Goal: Obtain resource: Download file/media

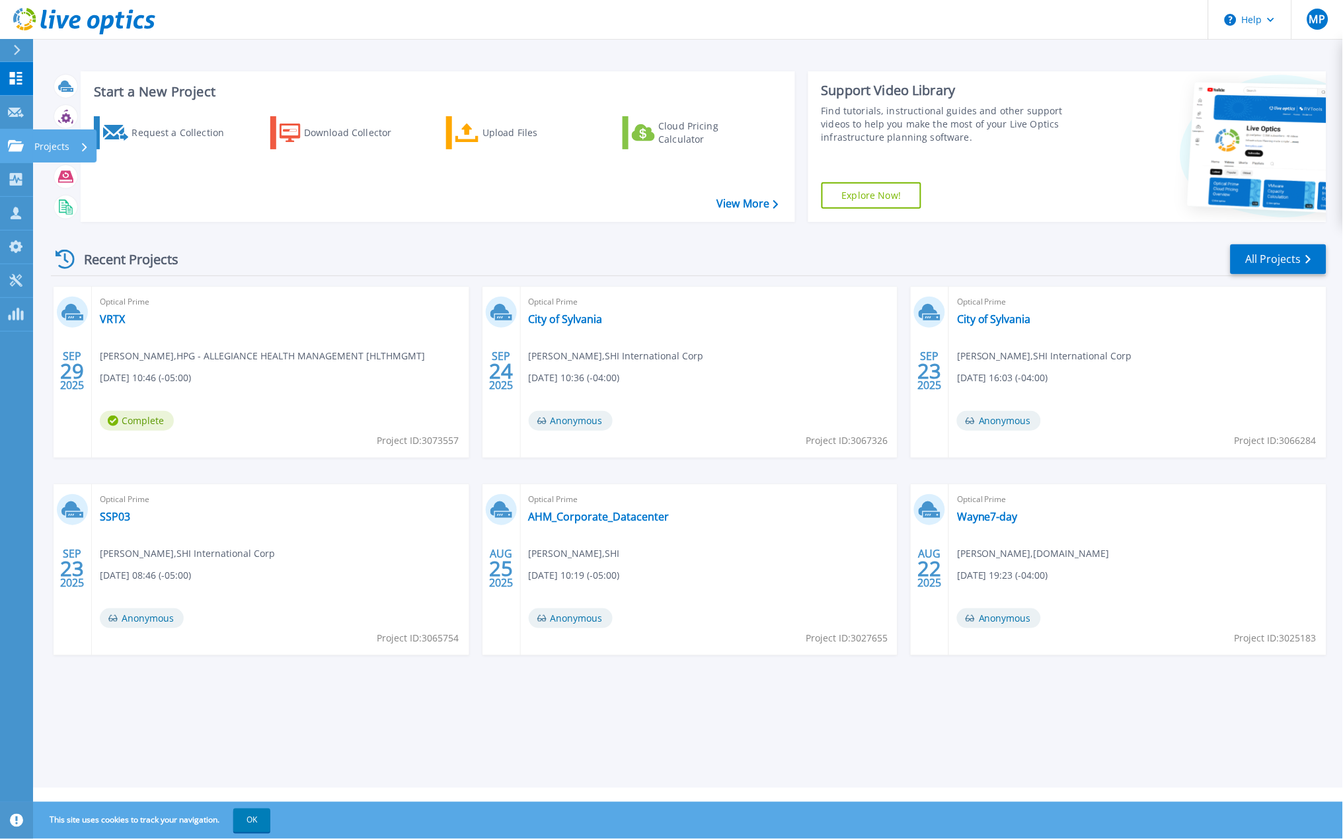
click at [41, 144] on p "Projects" at bounding box center [51, 147] width 35 height 34
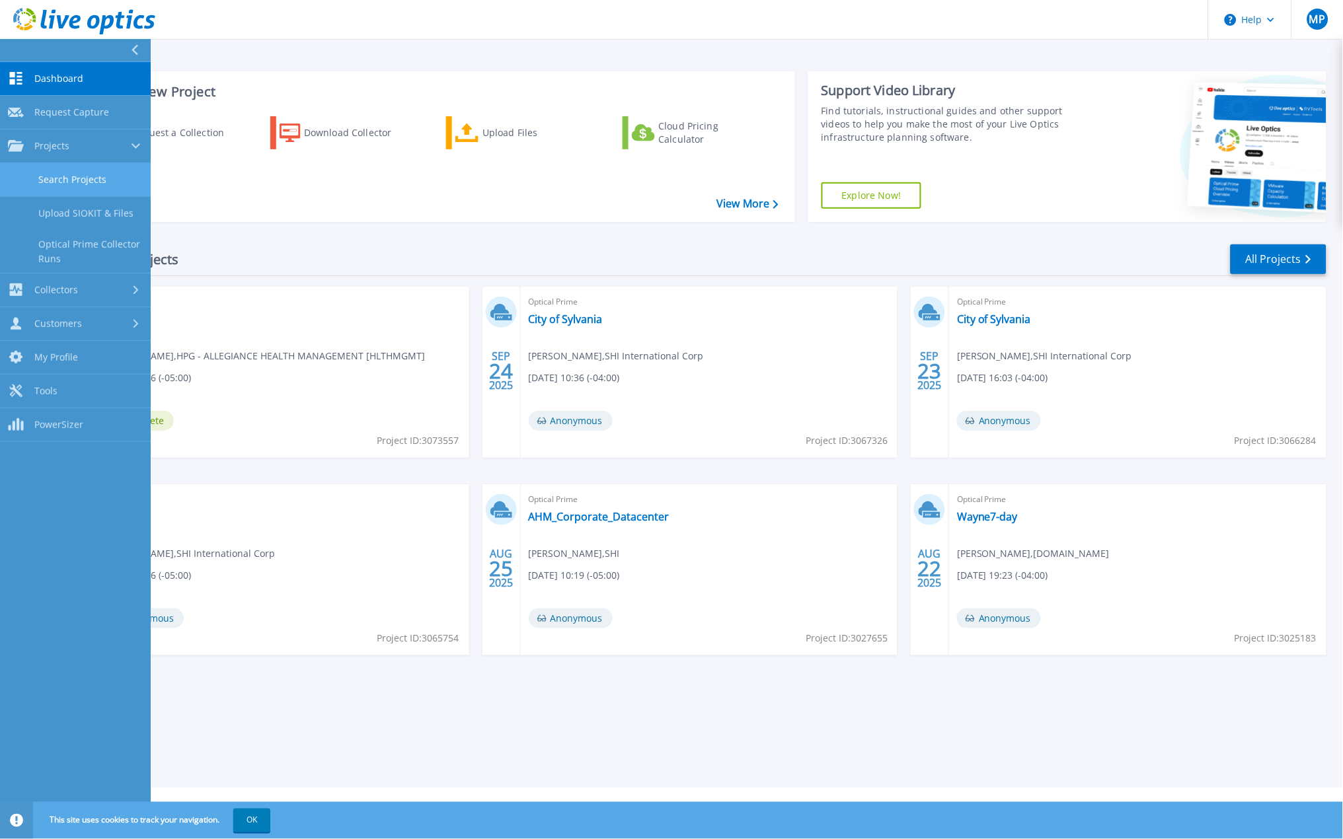
click at [79, 177] on link "Search Projects" at bounding box center [75, 180] width 151 height 34
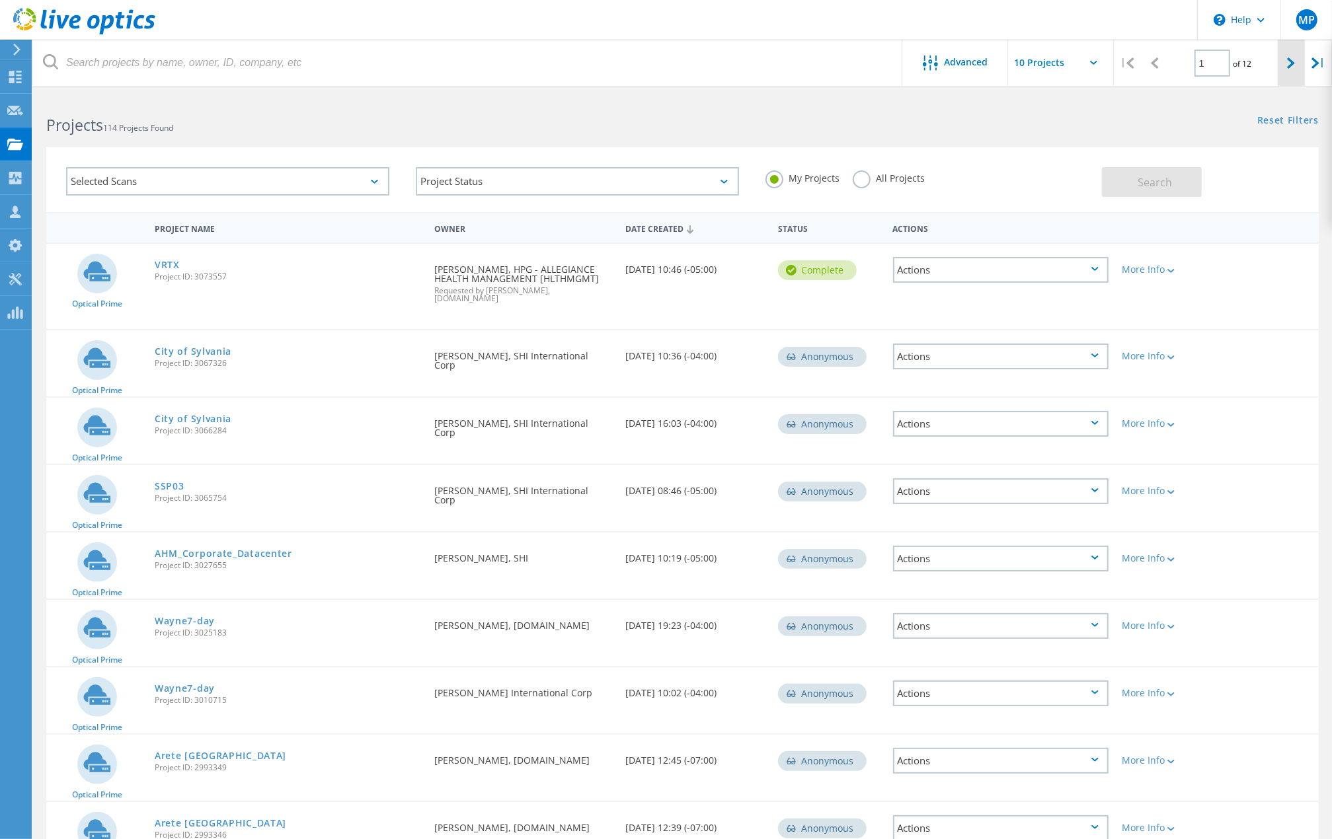
click at [1289, 63] on icon at bounding box center [1291, 62] width 8 height 11
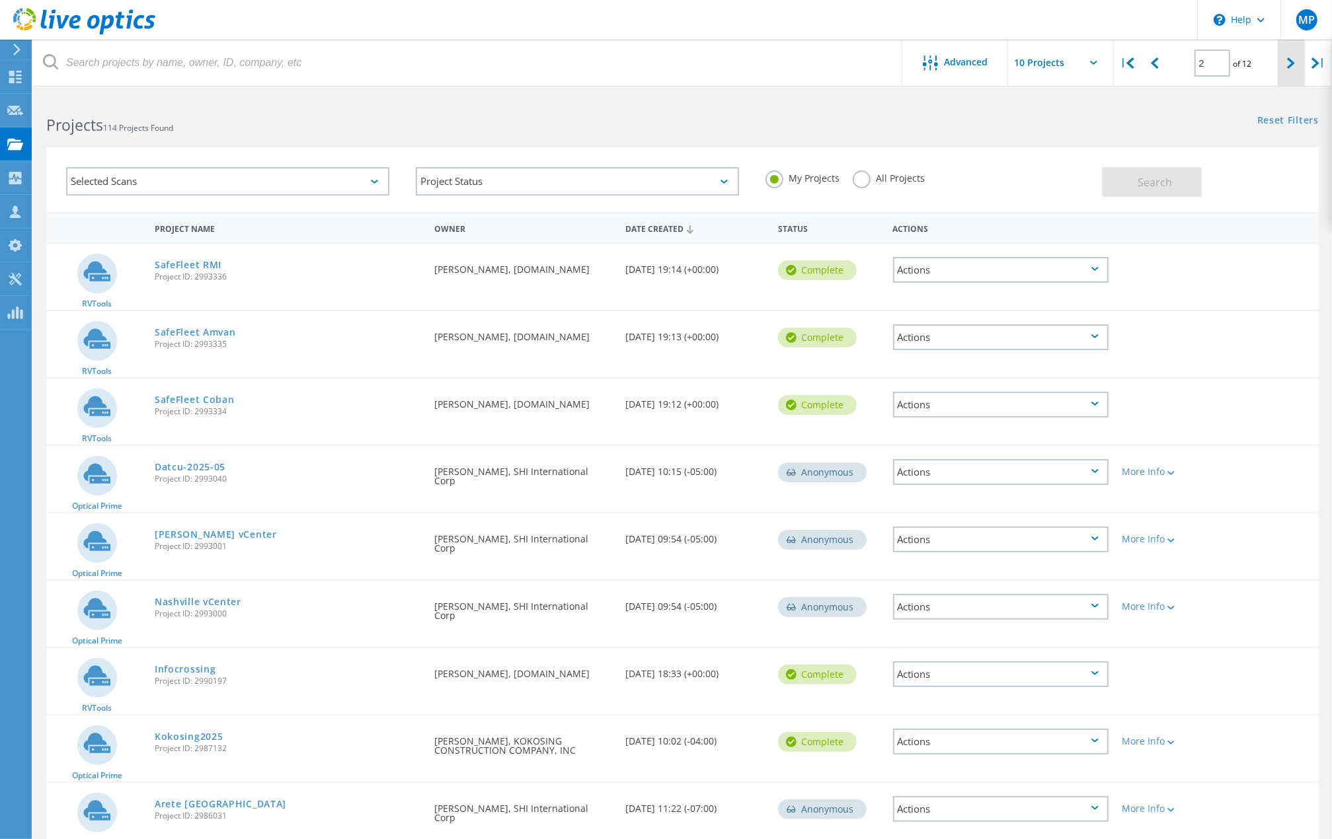
click at [1290, 67] on icon at bounding box center [1291, 62] width 8 height 11
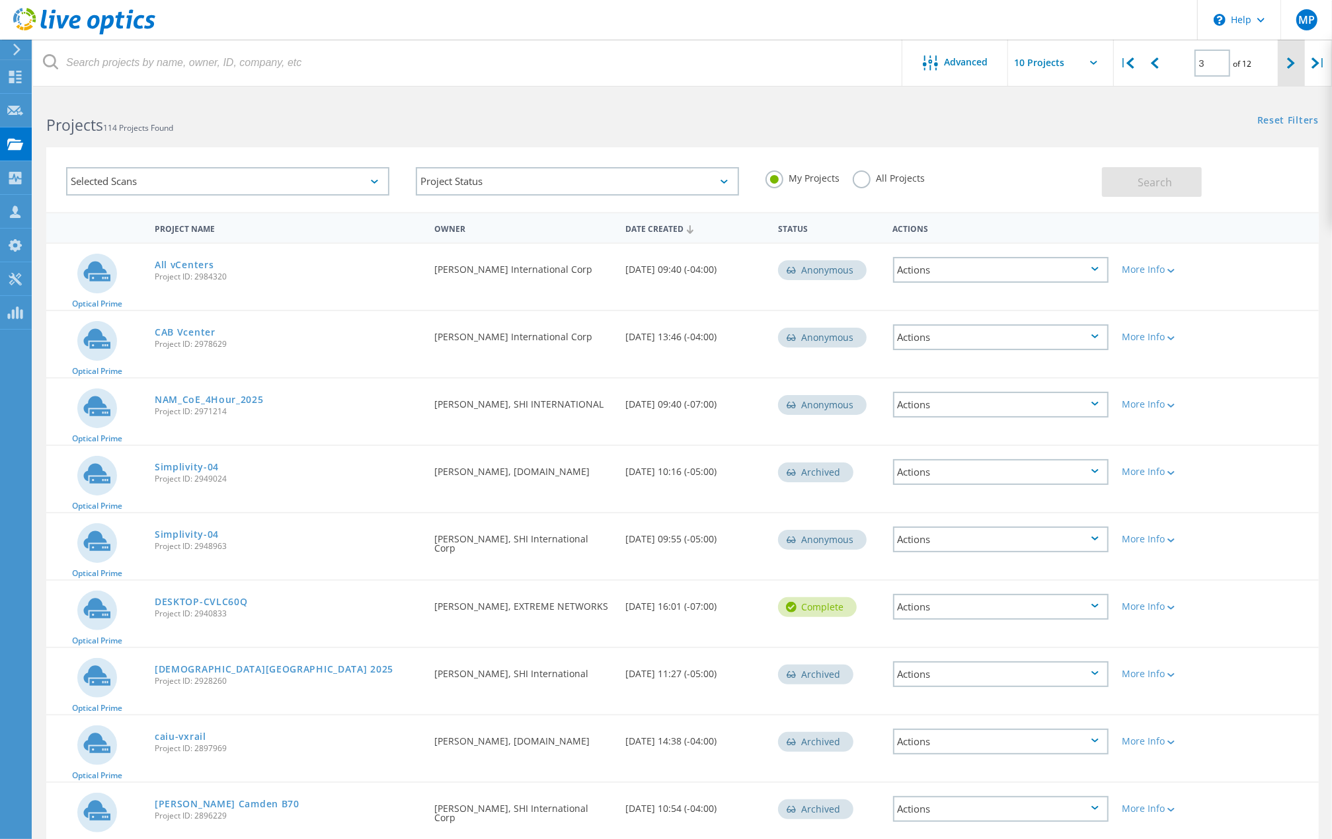
click at [1288, 65] on icon at bounding box center [1291, 62] width 8 height 11
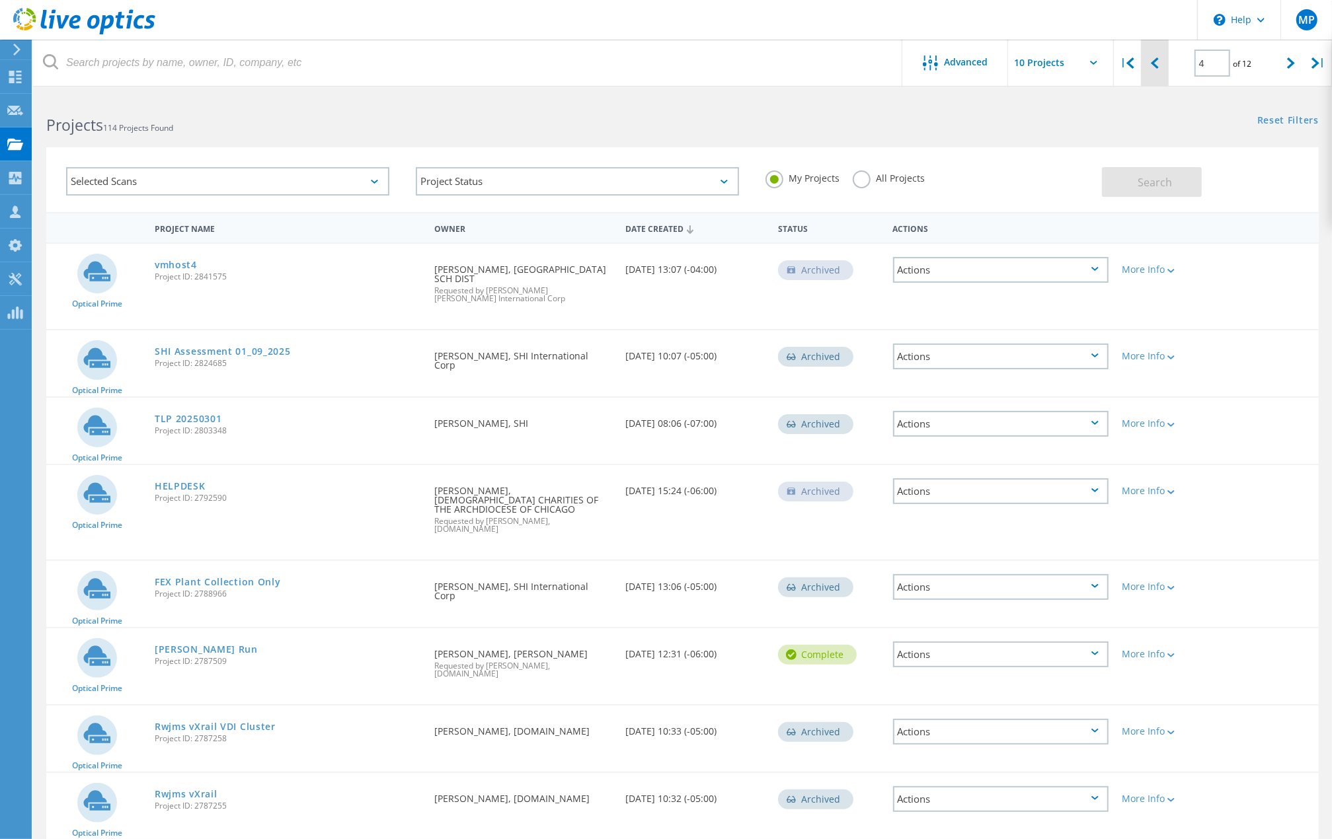
click at [1160, 63] on div at bounding box center [1154, 63] width 27 height 47
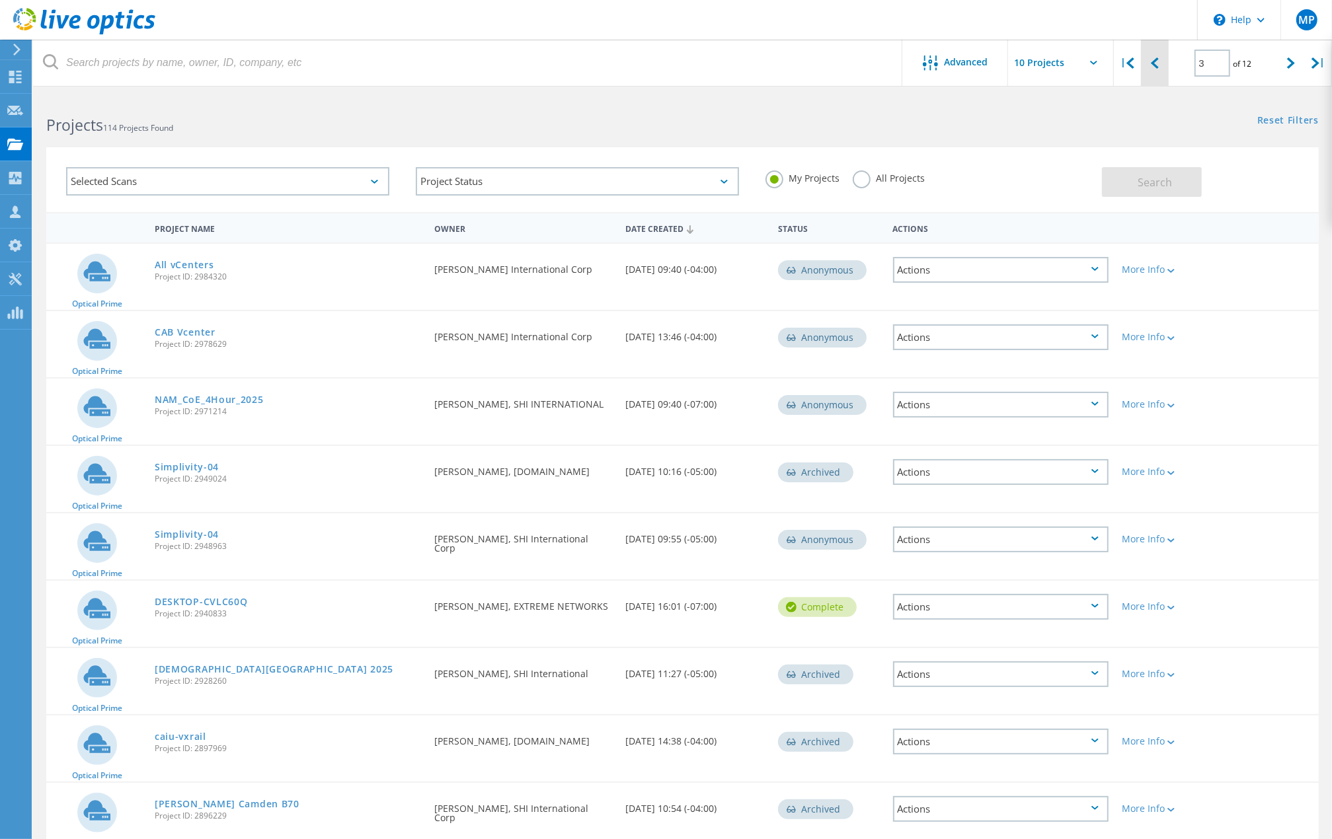
click at [1164, 62] on div at bounding box center [1154, 63] width 27 height 47
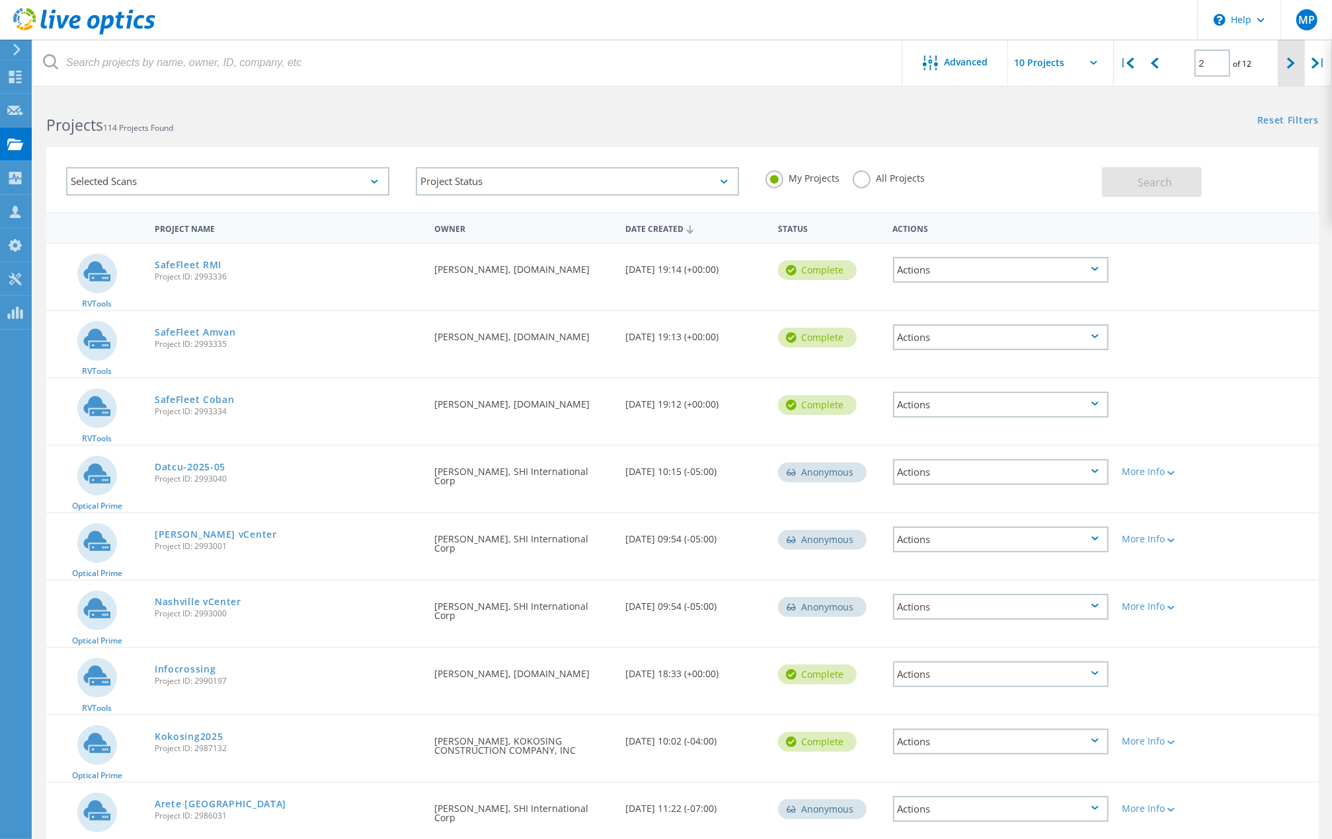
click at [1289, 63] on icon at bounding box center [1291, 62] width 8 height 11
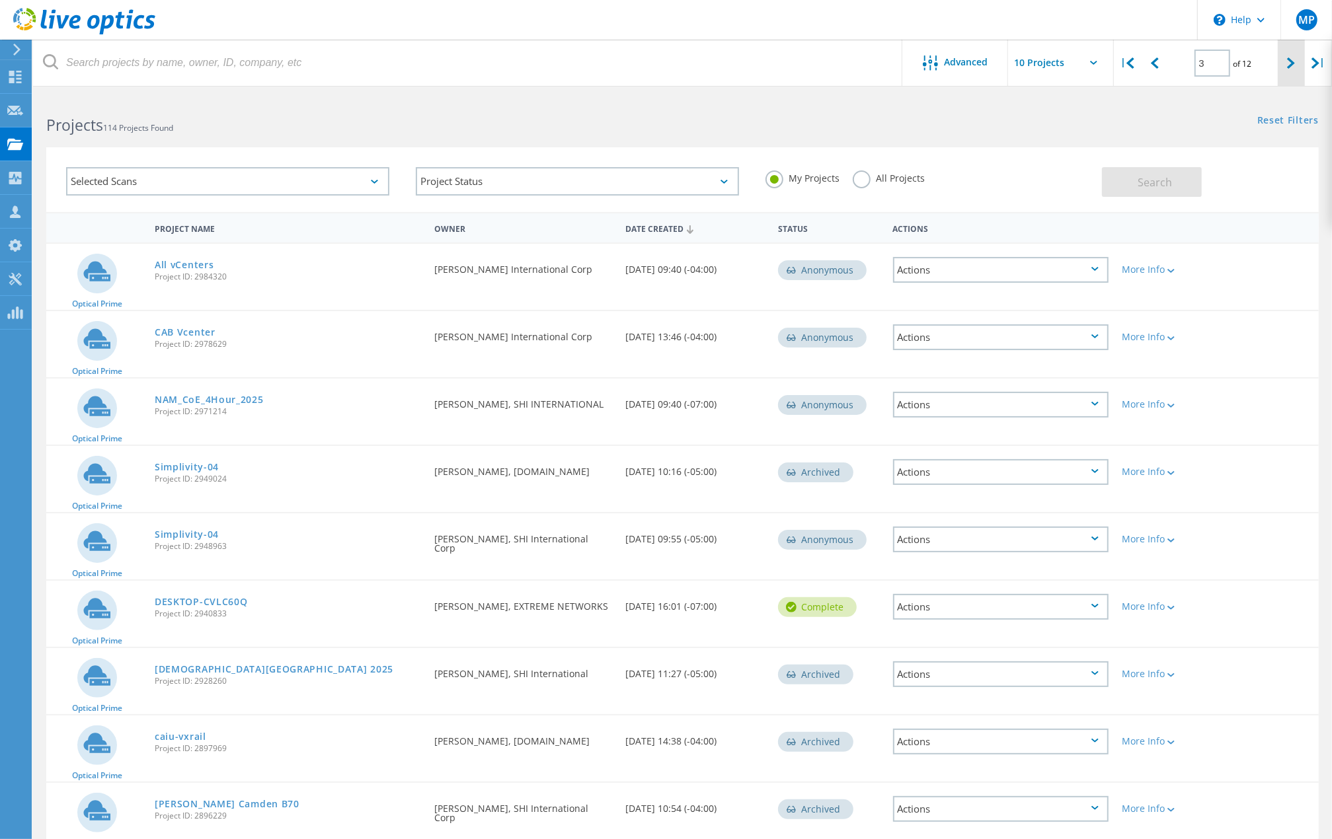
click at [1293, 58] on icon at bounding box center [1291, 62] width 8 height 11
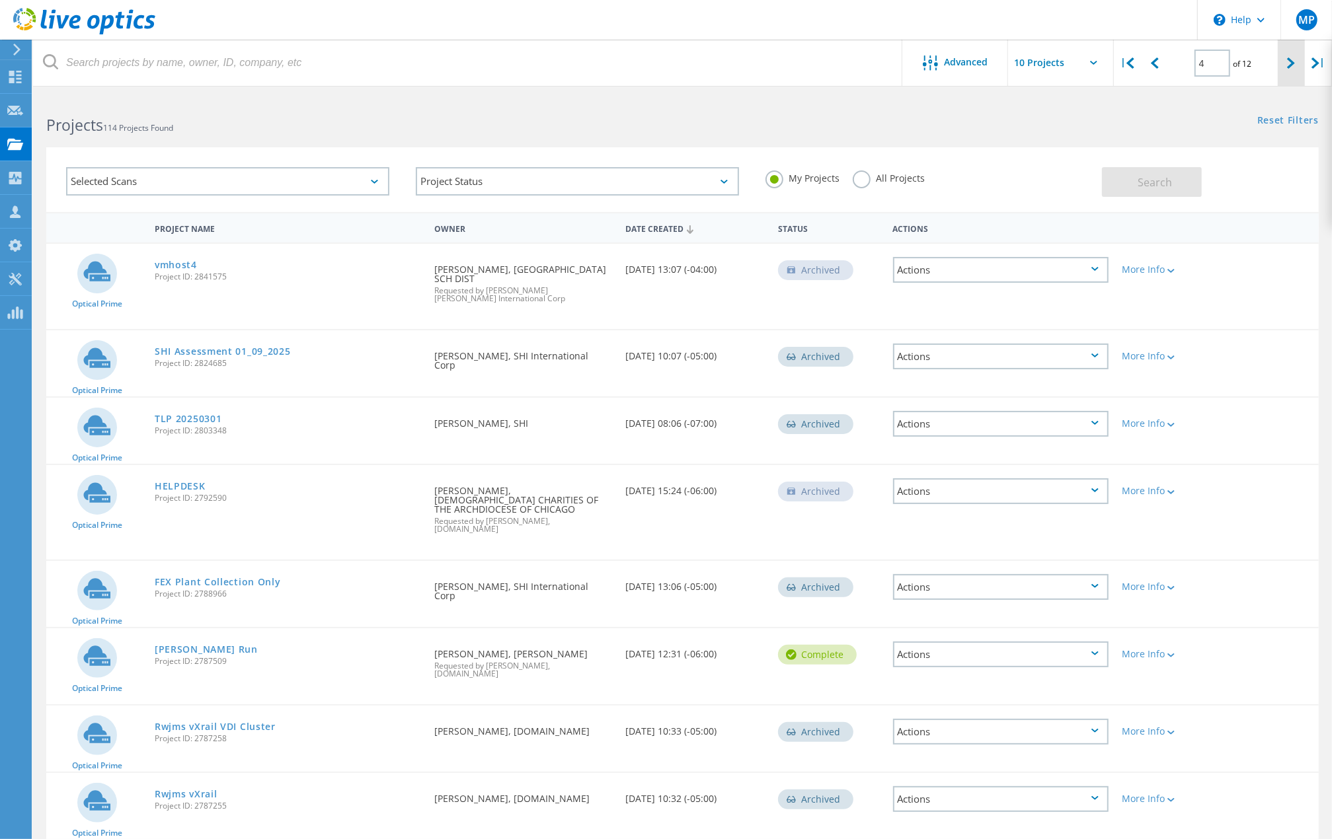
click at [1292, 71] on div at bounding box center [1290, 63] width 27 height 47
type input "5"
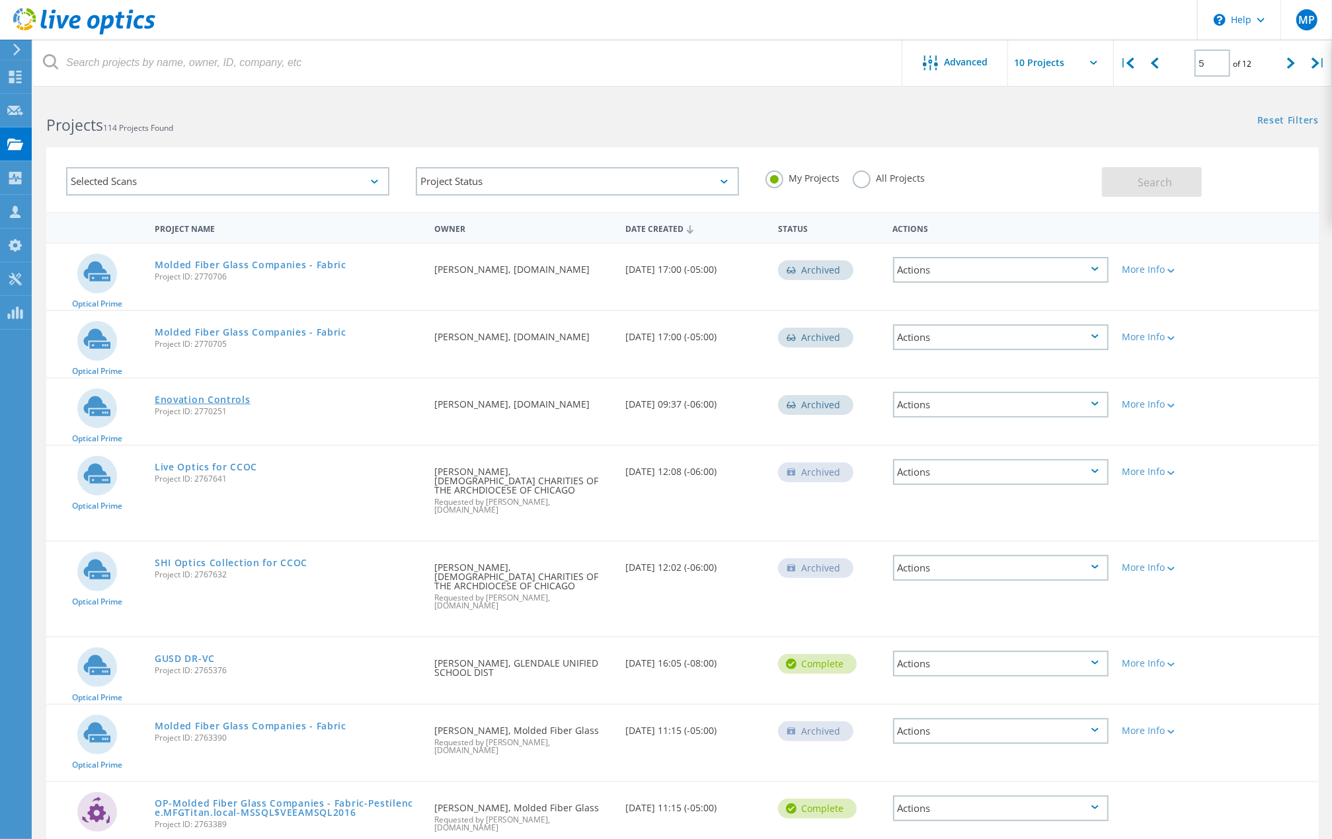
click at [206, 398] on link "Enovation Controls" at bounding box center [203, 399] width 96 height 9
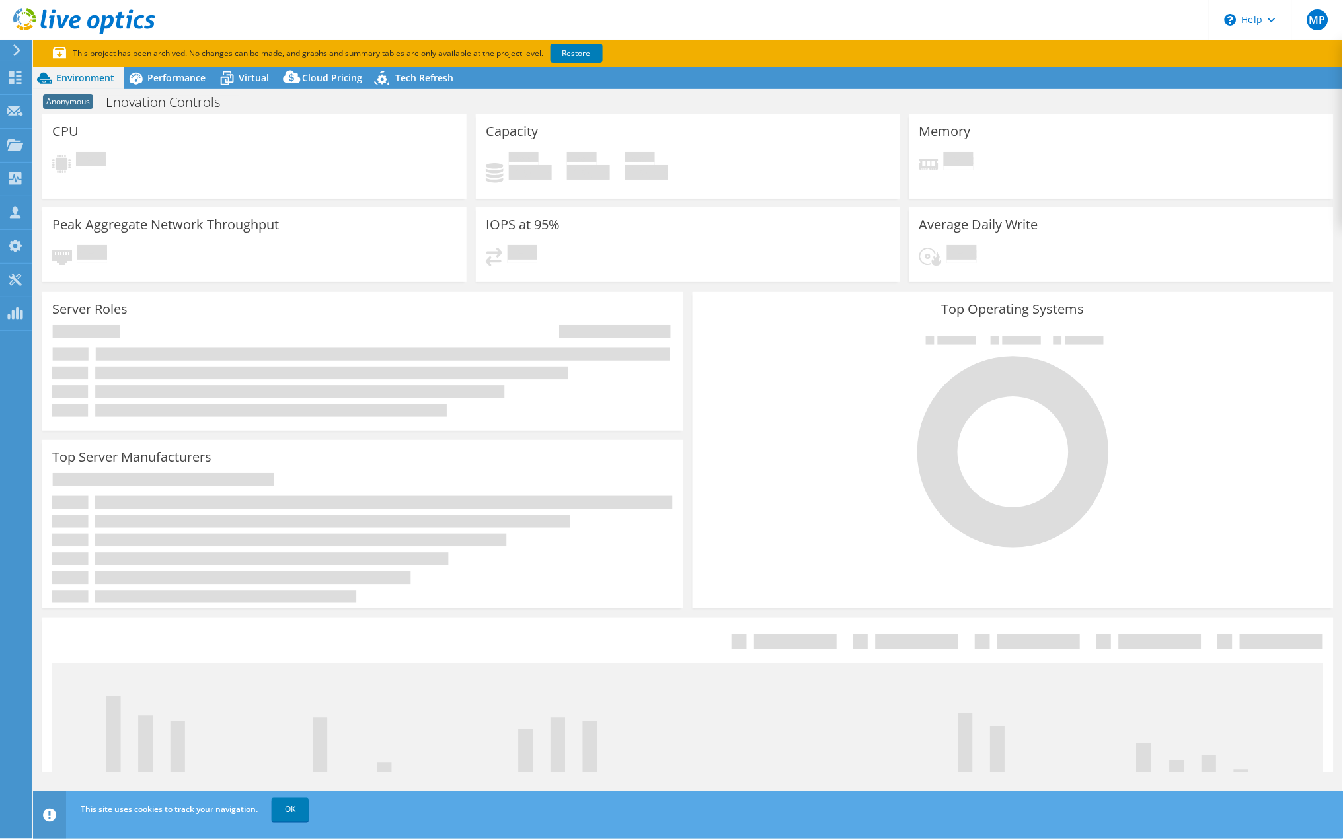
select select "USD"
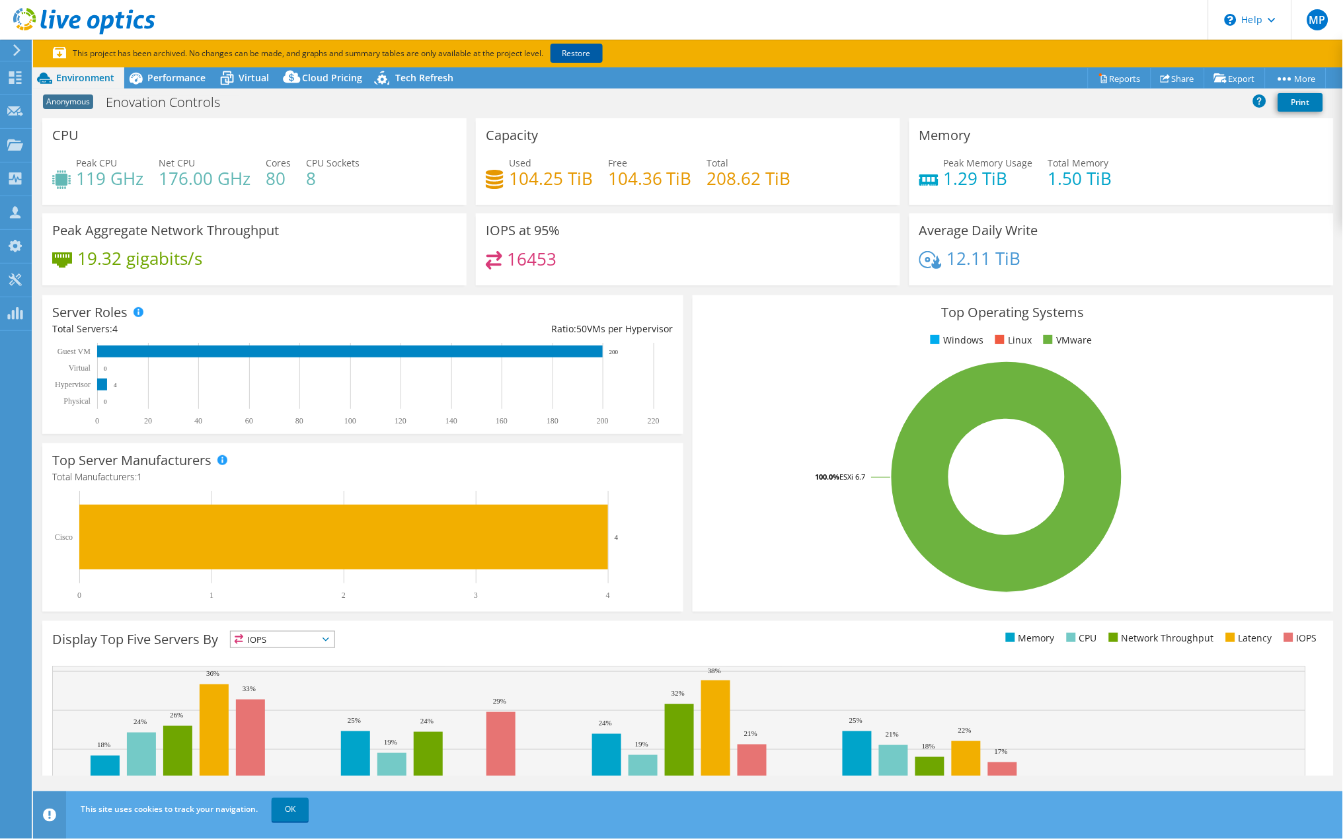
click at [586, 58] on link "Restore" at bounding box center [576, 53] width 52 height 19
click at [1184, 79] on link "Share" at bounding box center [1178, 78] width 54 height 20
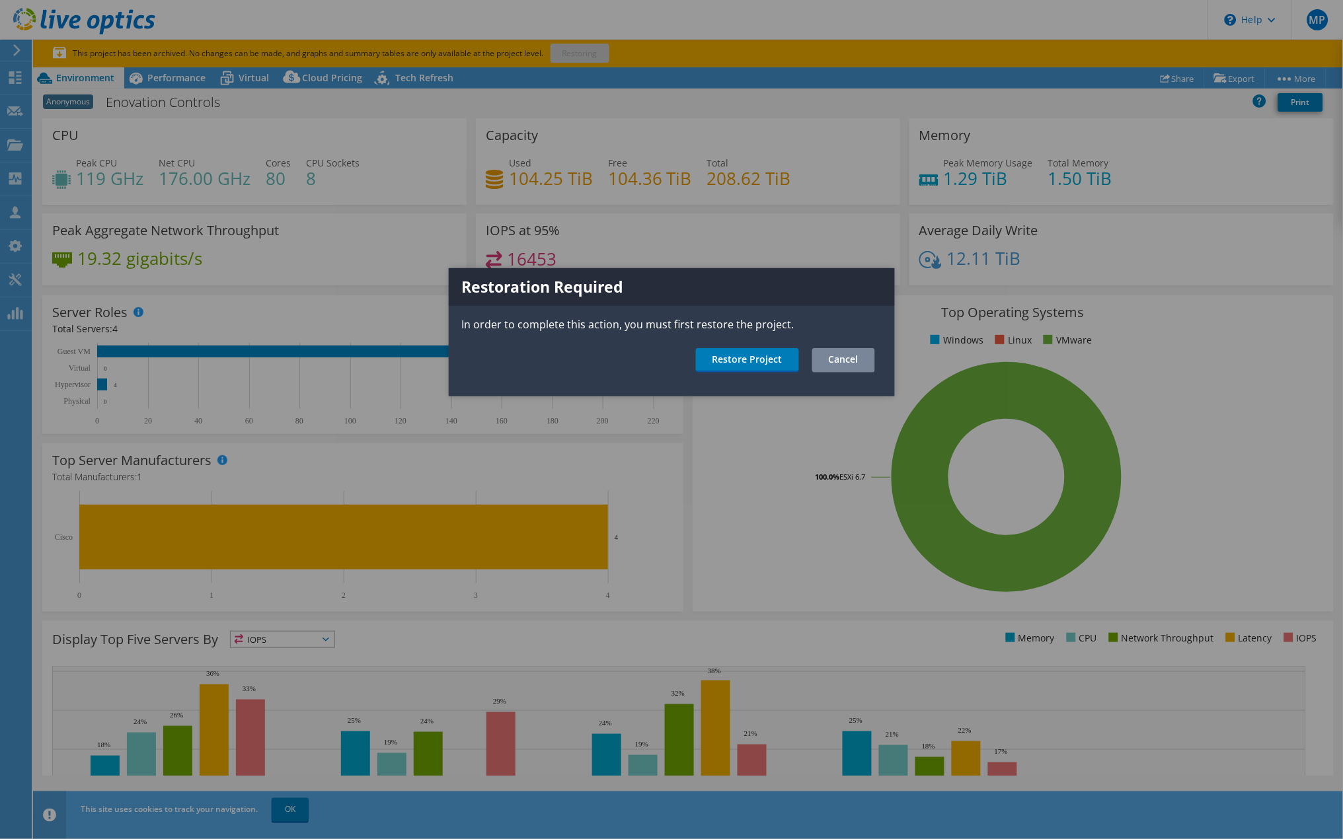
click at [858, 359] on link "Cancel" at bounding box center [843, 360] width 63 height 24
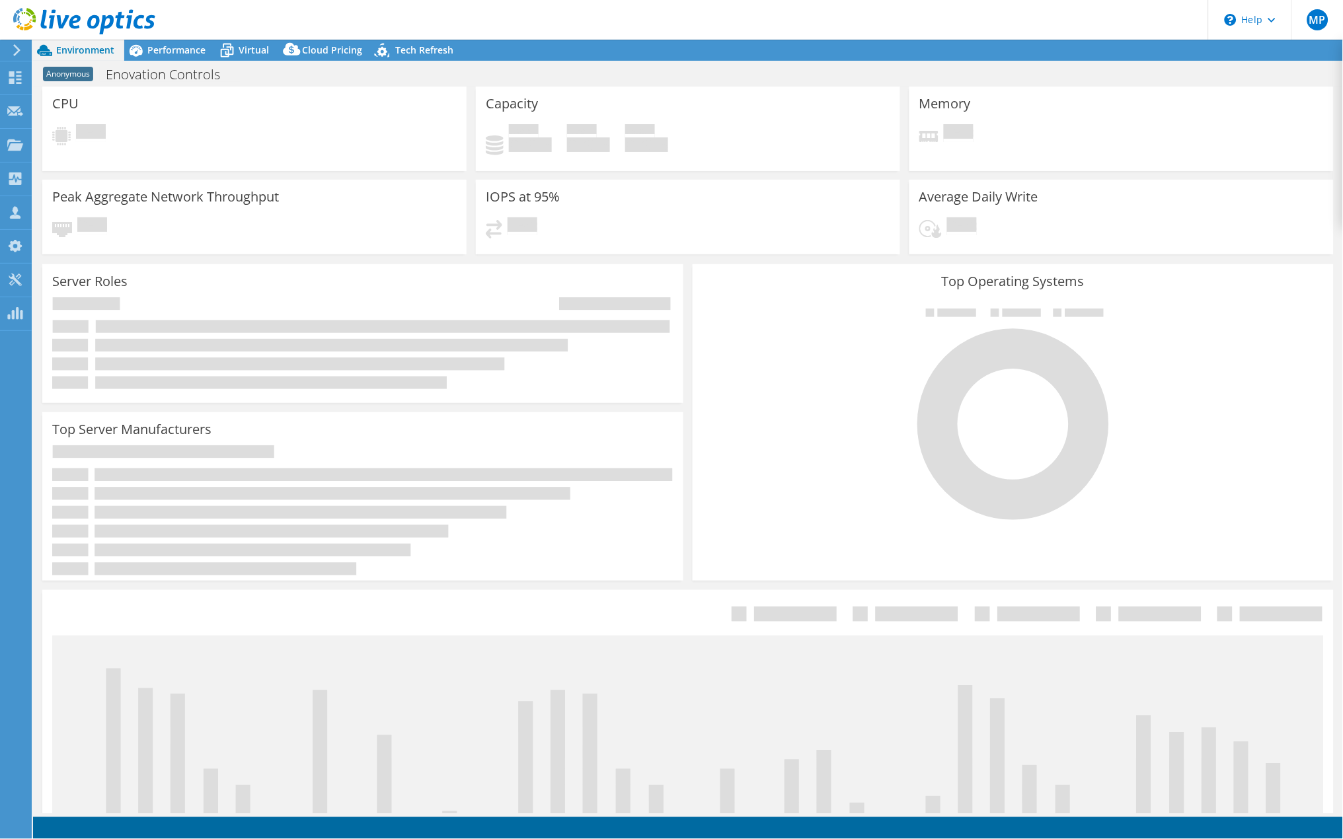
select select "USD"
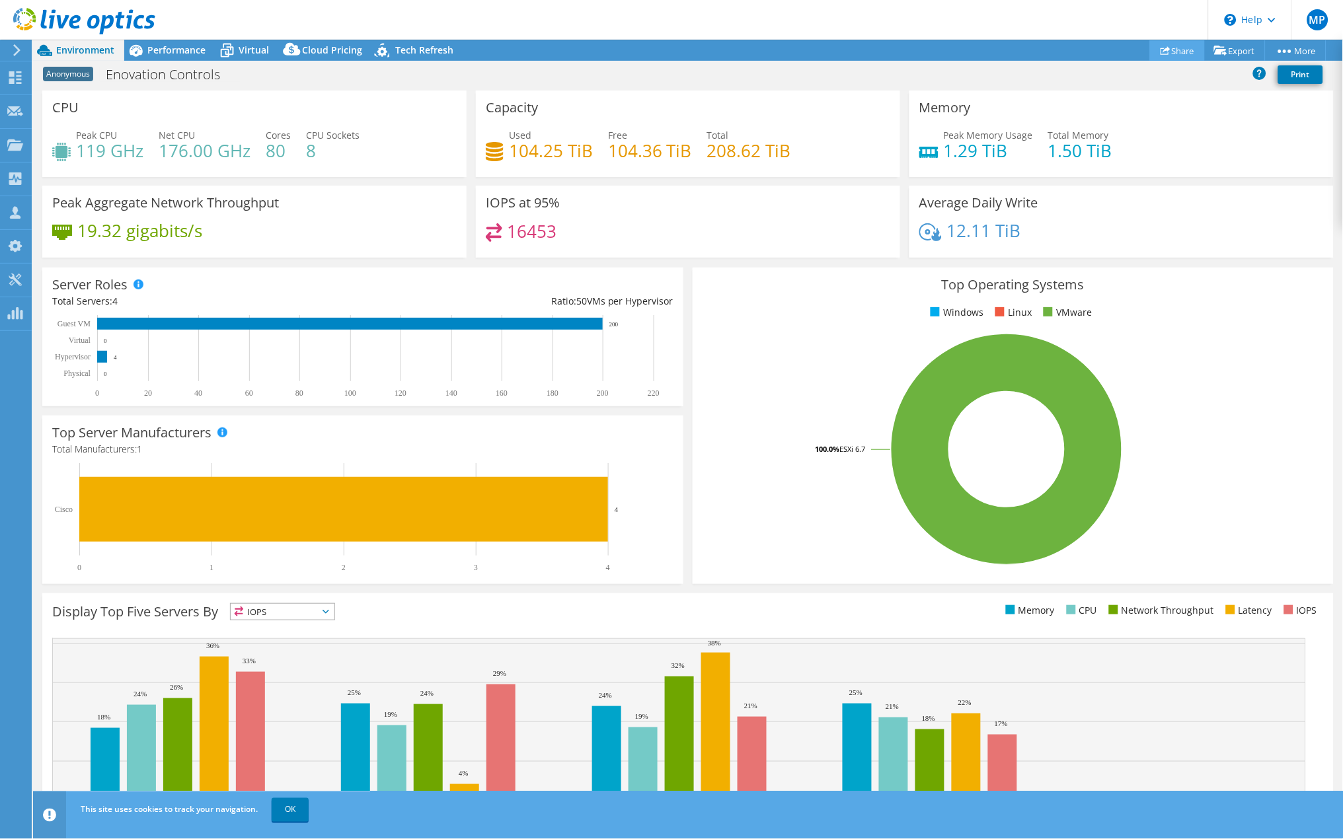
click at [1178, 50] on link "Share" at bounding box center [1177, 50] width 55 height 20
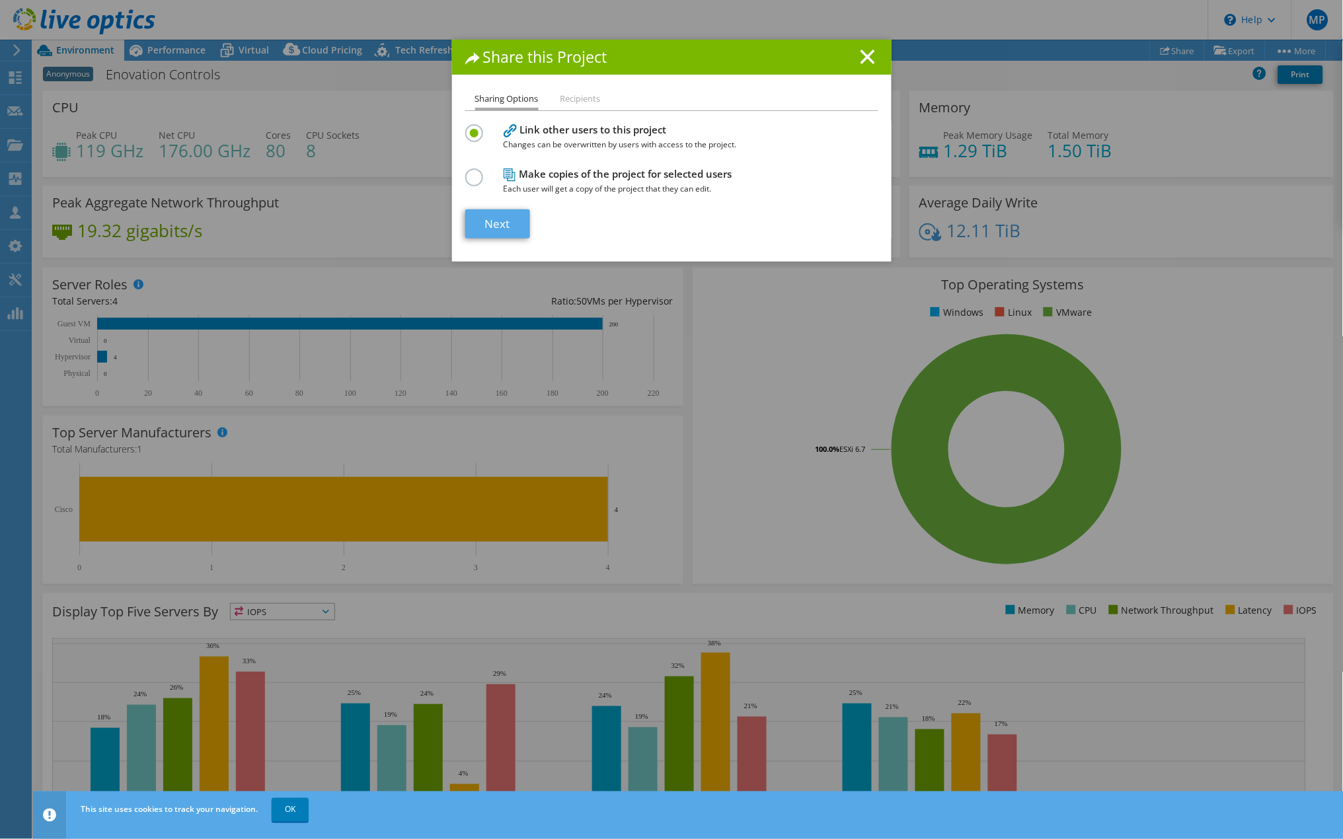
click at [495, 221] on link "Next" at bounding box center [497, 223] width 65 height 29
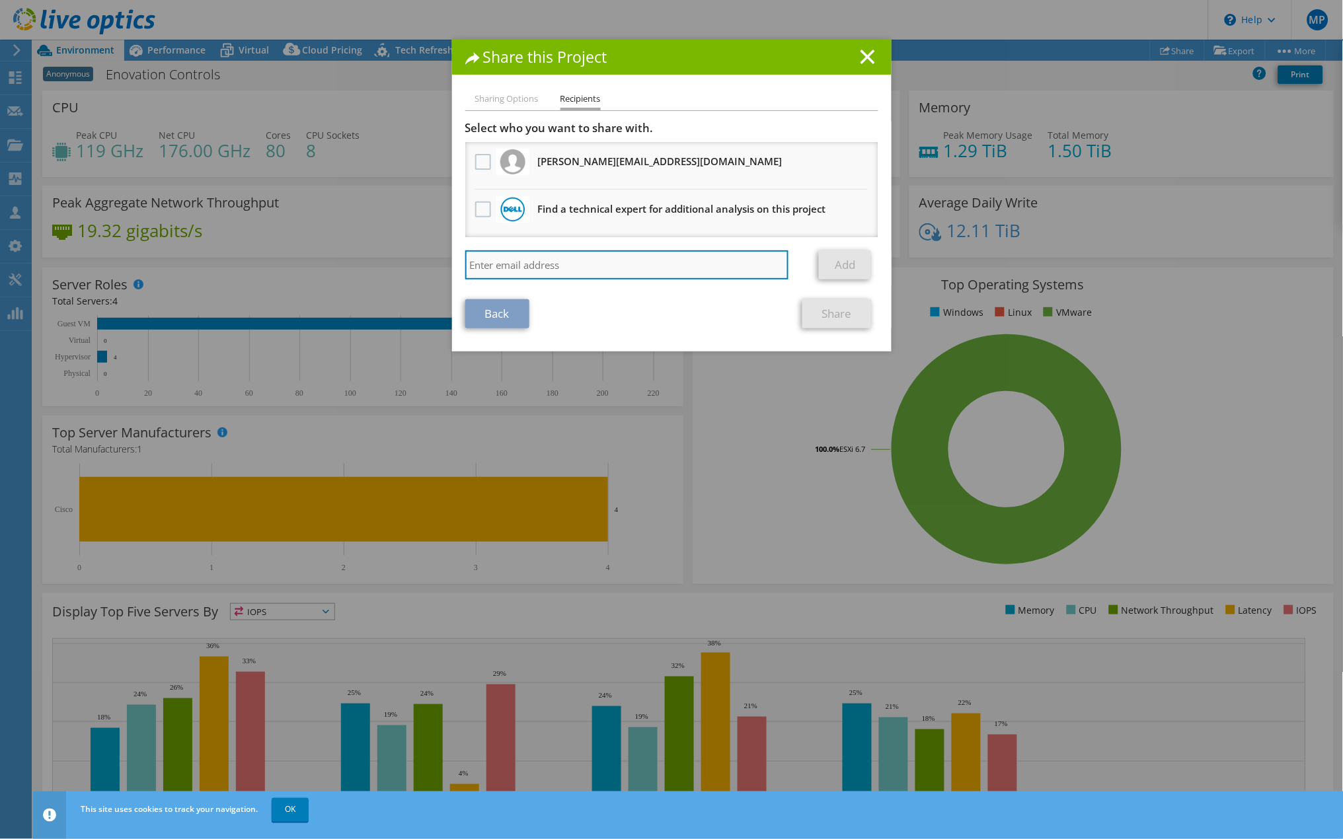
click at [512, 272] on input "search" at bounding box center [627, 264] width 324 height 29
type input "danny_nguyen@shi.com"
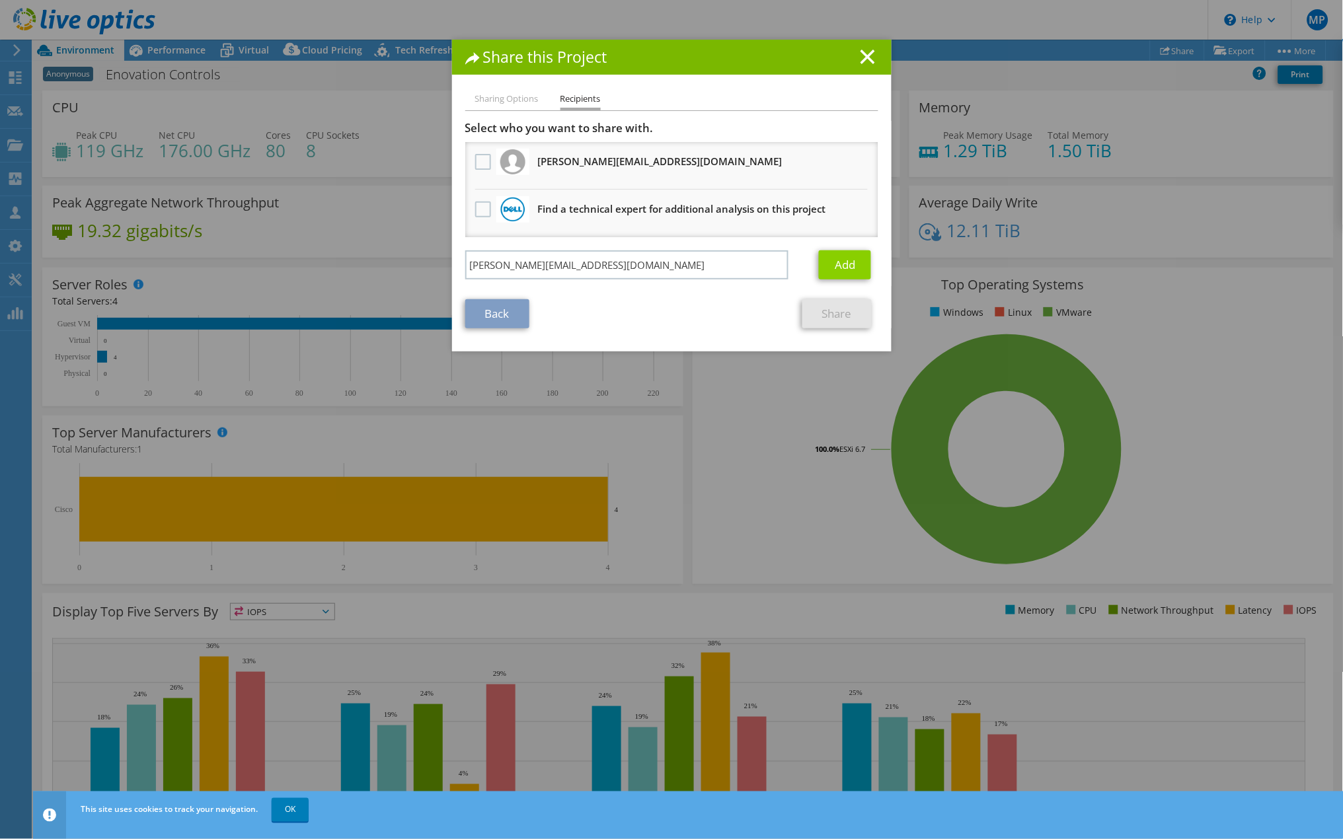
click at [843, 265] on link "Add" at bounding box center [845, 264] width 52 height 29
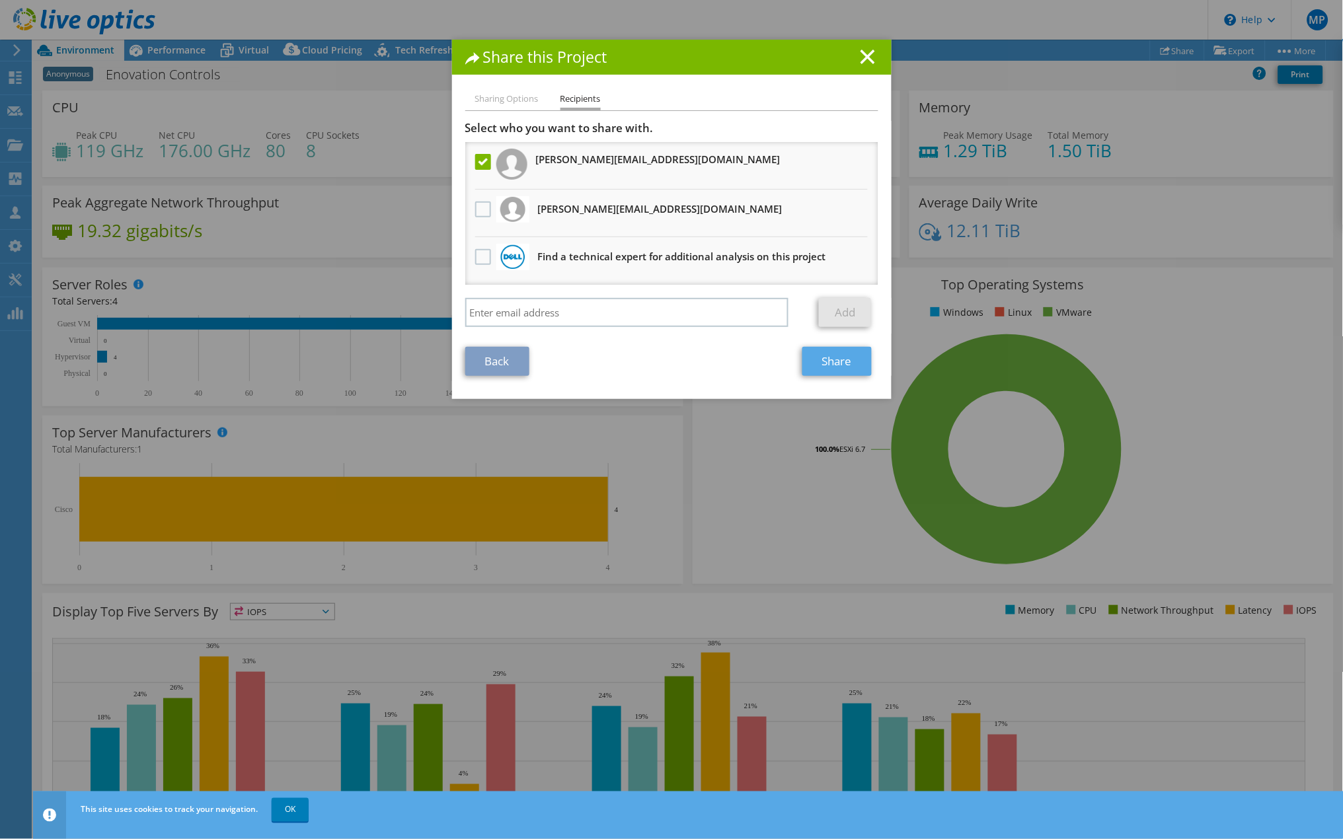
click at [833, 362] on link "Share" at bounding box center [836, 361] width 69 height 29
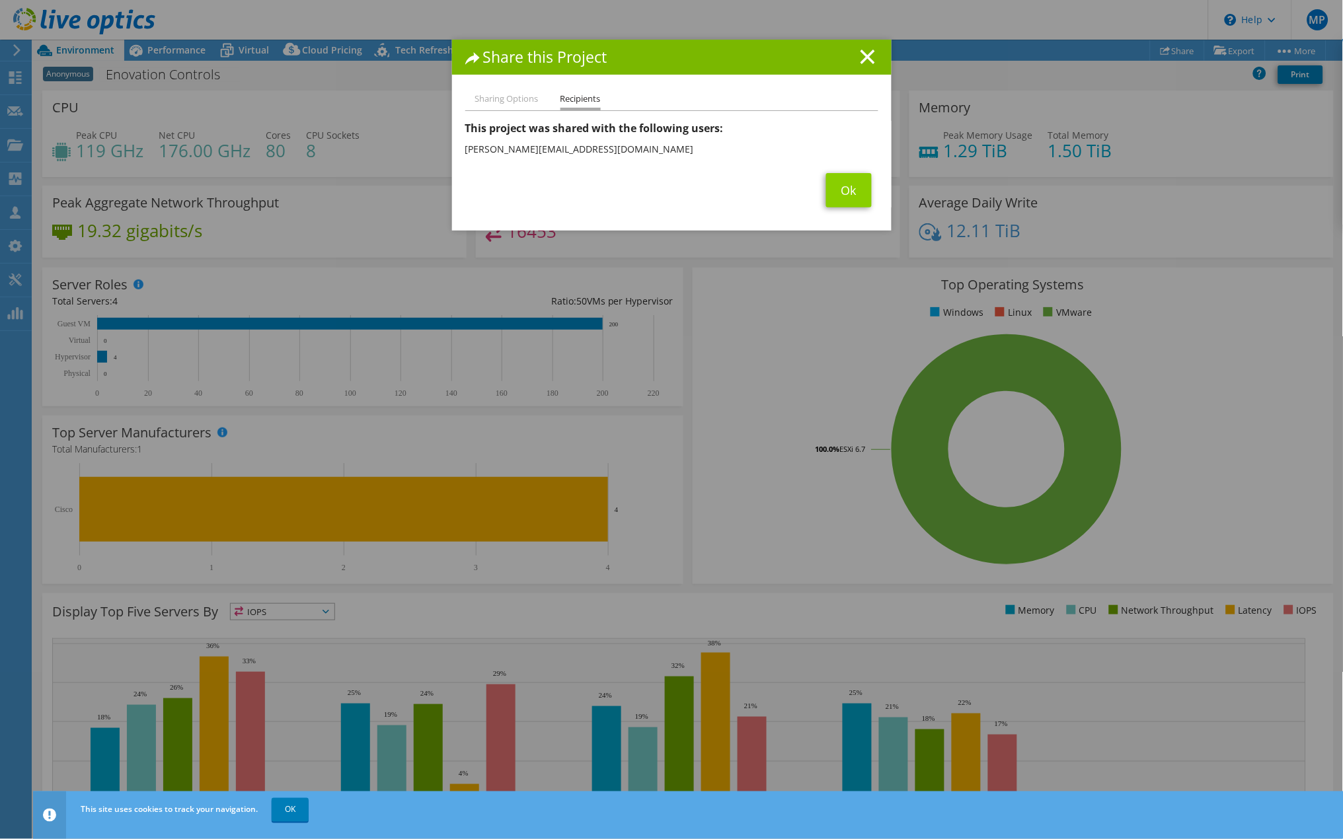
click at [839, 200] on link "Ok" at bounding box center [849, 190] width 46 height 34
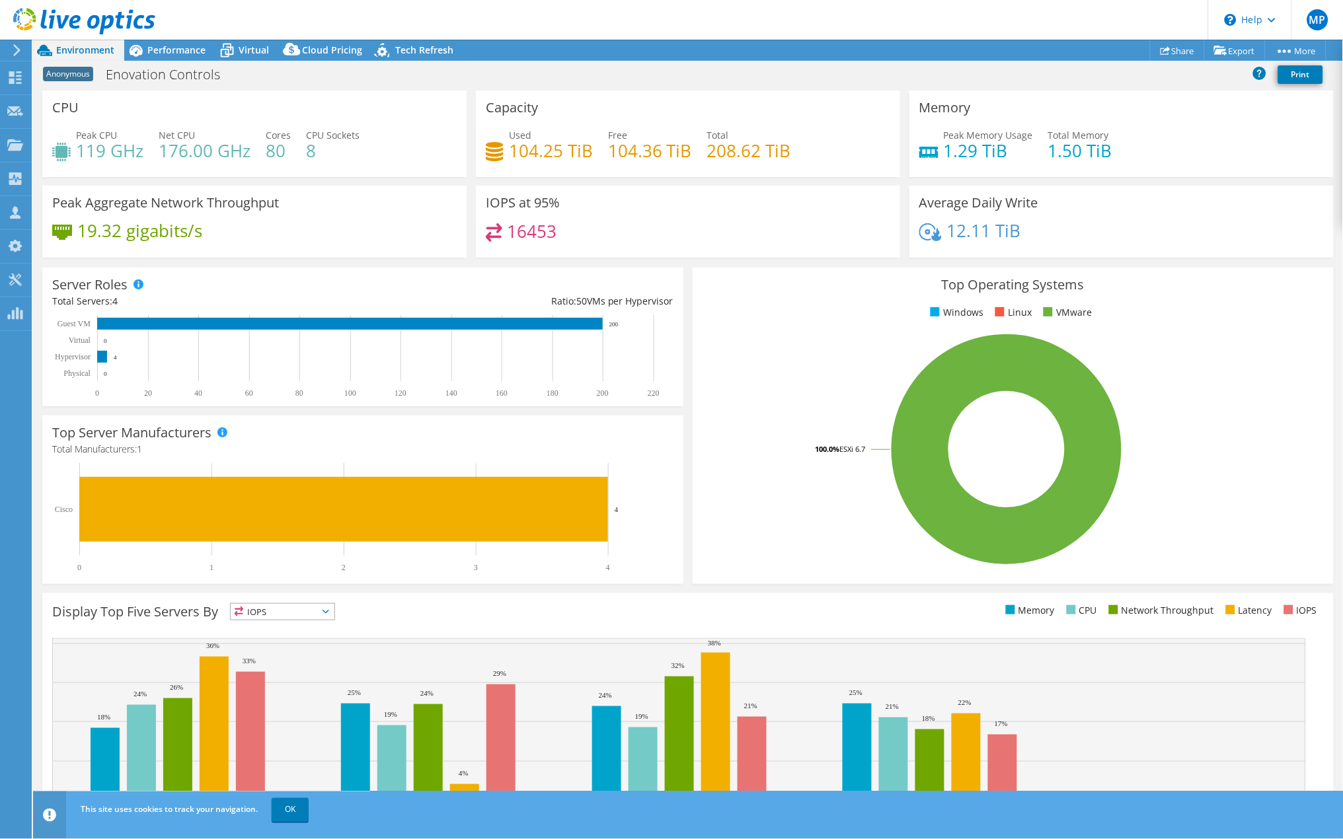
click at [1038, 75] on div "Anonymous Enovation Controls Print" at bounding box center [688, 74] width 1310 height 24
click at [1182, 47] on link "Share" at bounding box center [1177, 50] width 55 height 20
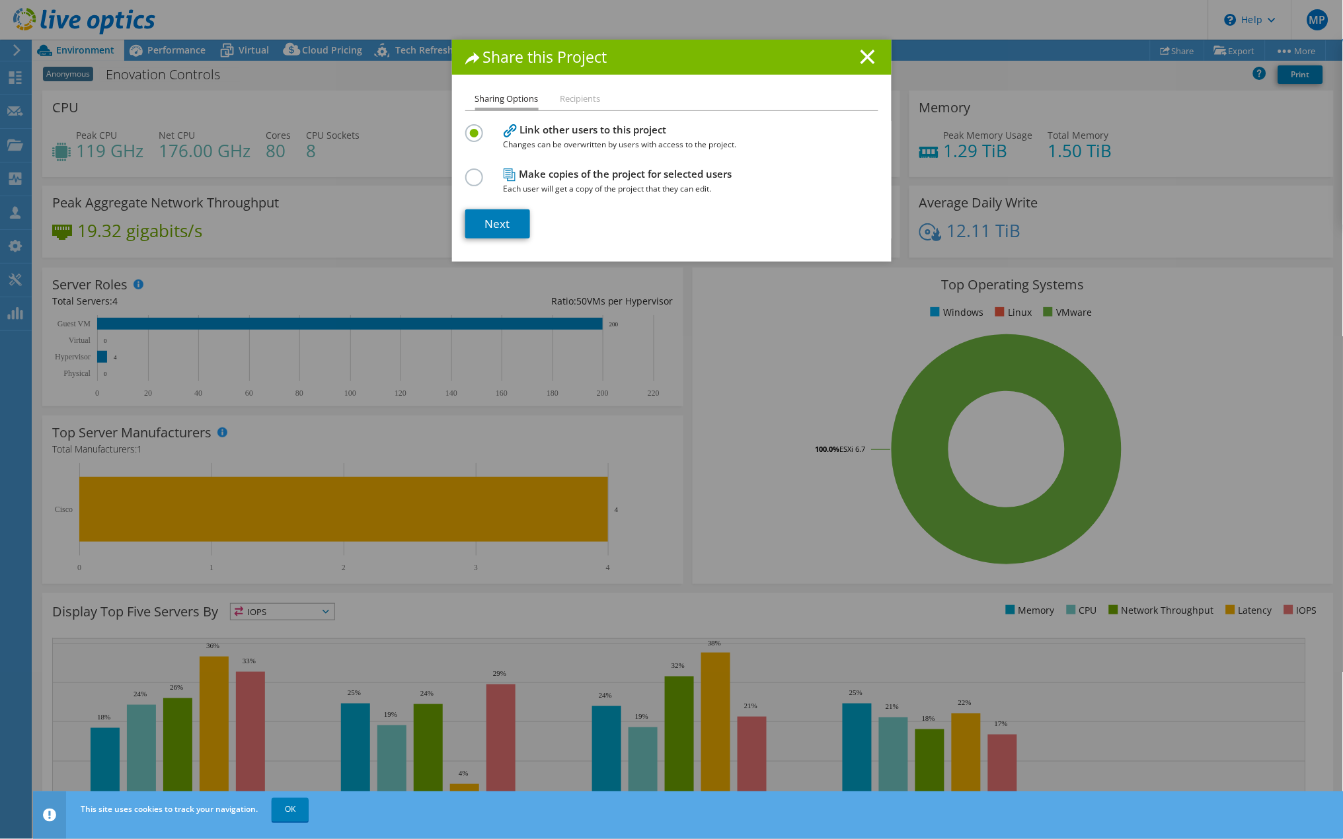
click at [870, 56] on h1 "Share this Project" at bounding box center [671, 57] width 413 height 15
click at [862, 59] on icon at bounding box center [867, 57] width 15 height 15
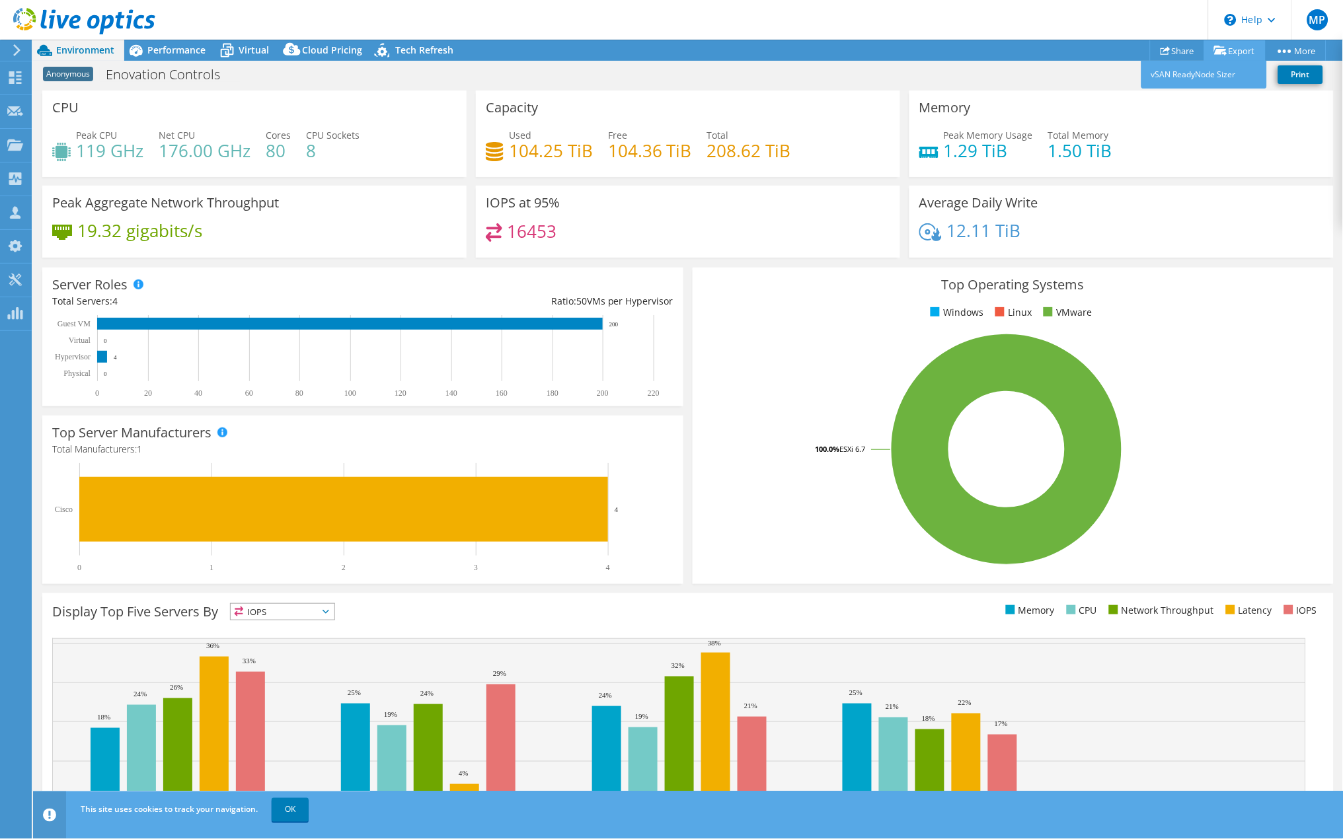
click at [1230, 51] on link "Export" at bounding box center [1234, 50] width 61 height 20
click at [1113, 84] on div "Anonymous Enovation Controls Print" at bounding box center [688, 74] width 1310 height 24
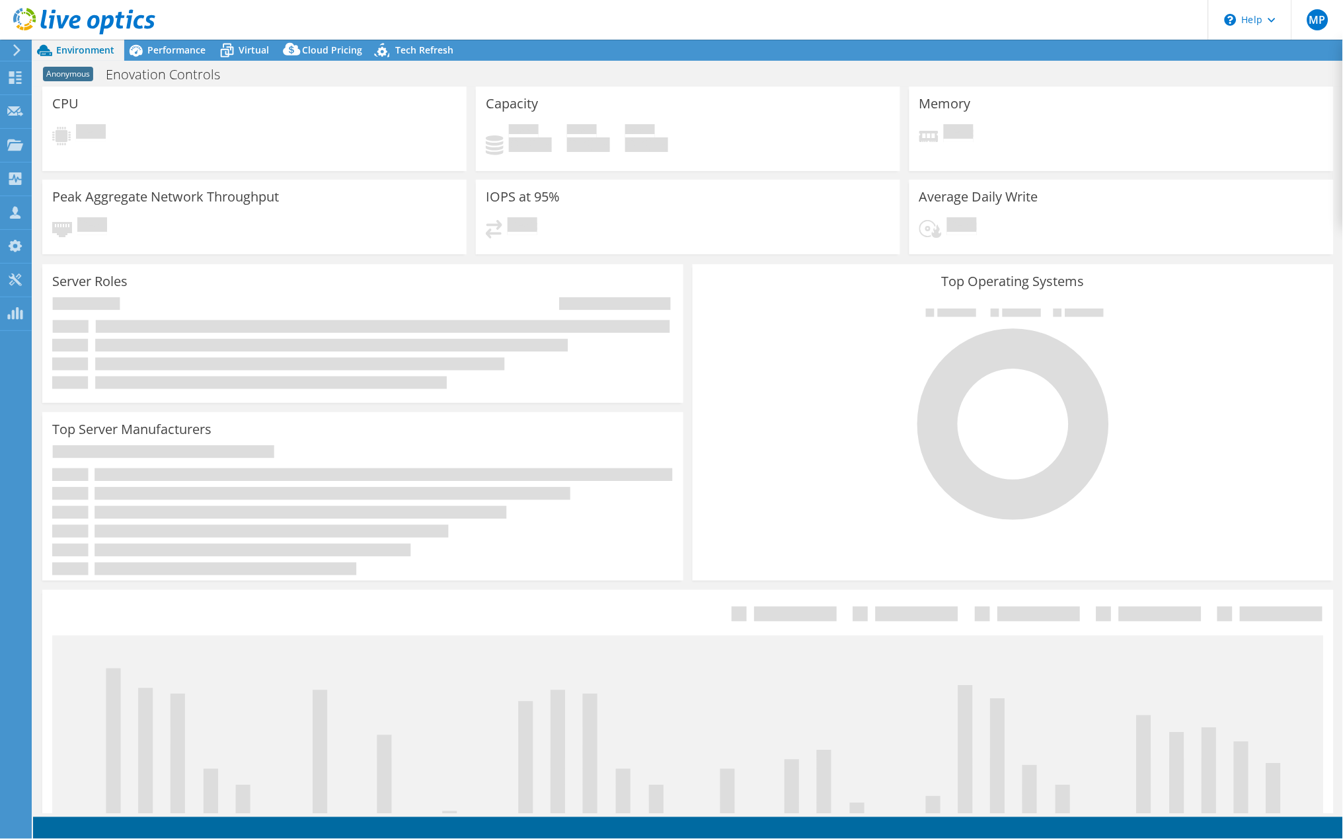
select select "USD"
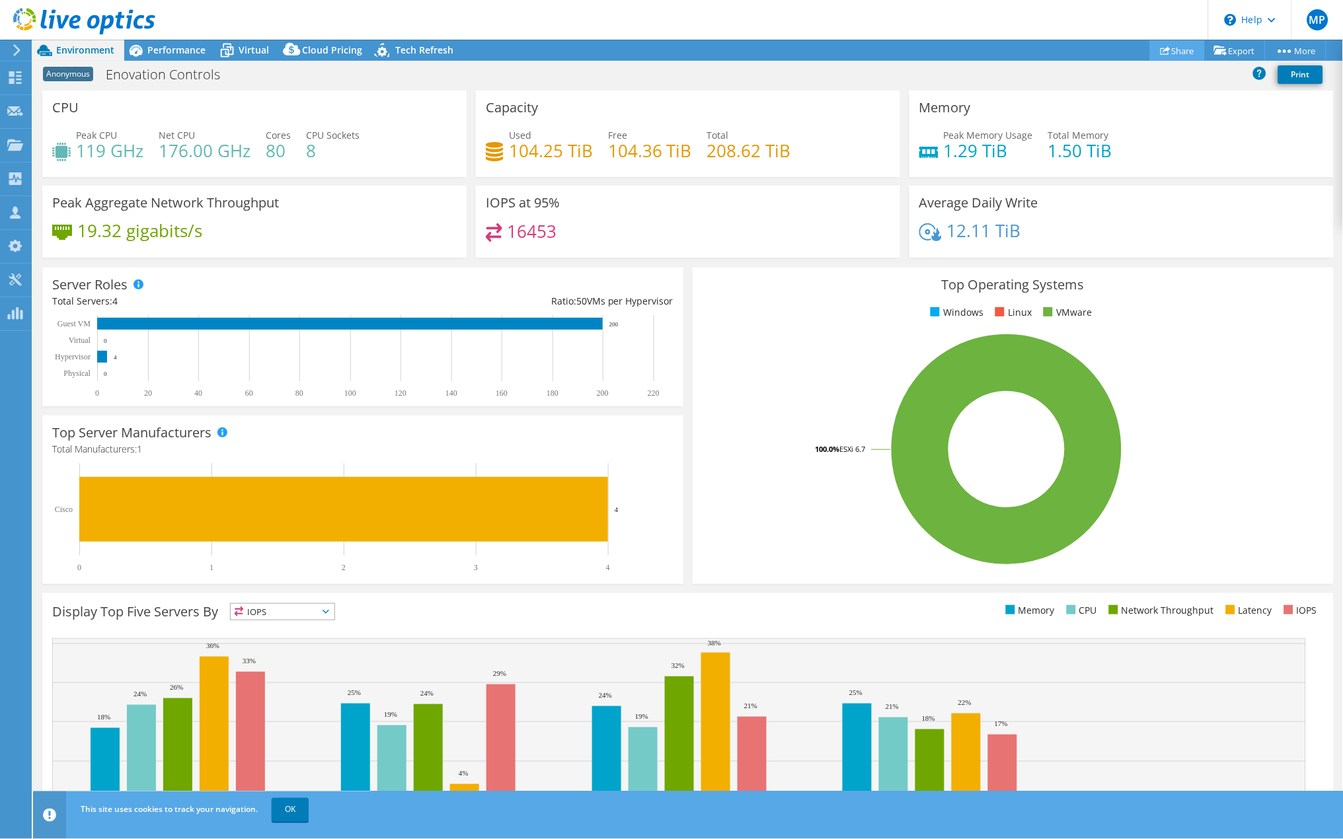
click at [1174, 50] on link "Share" at bounding box center [1177, 50] width 55 height 20
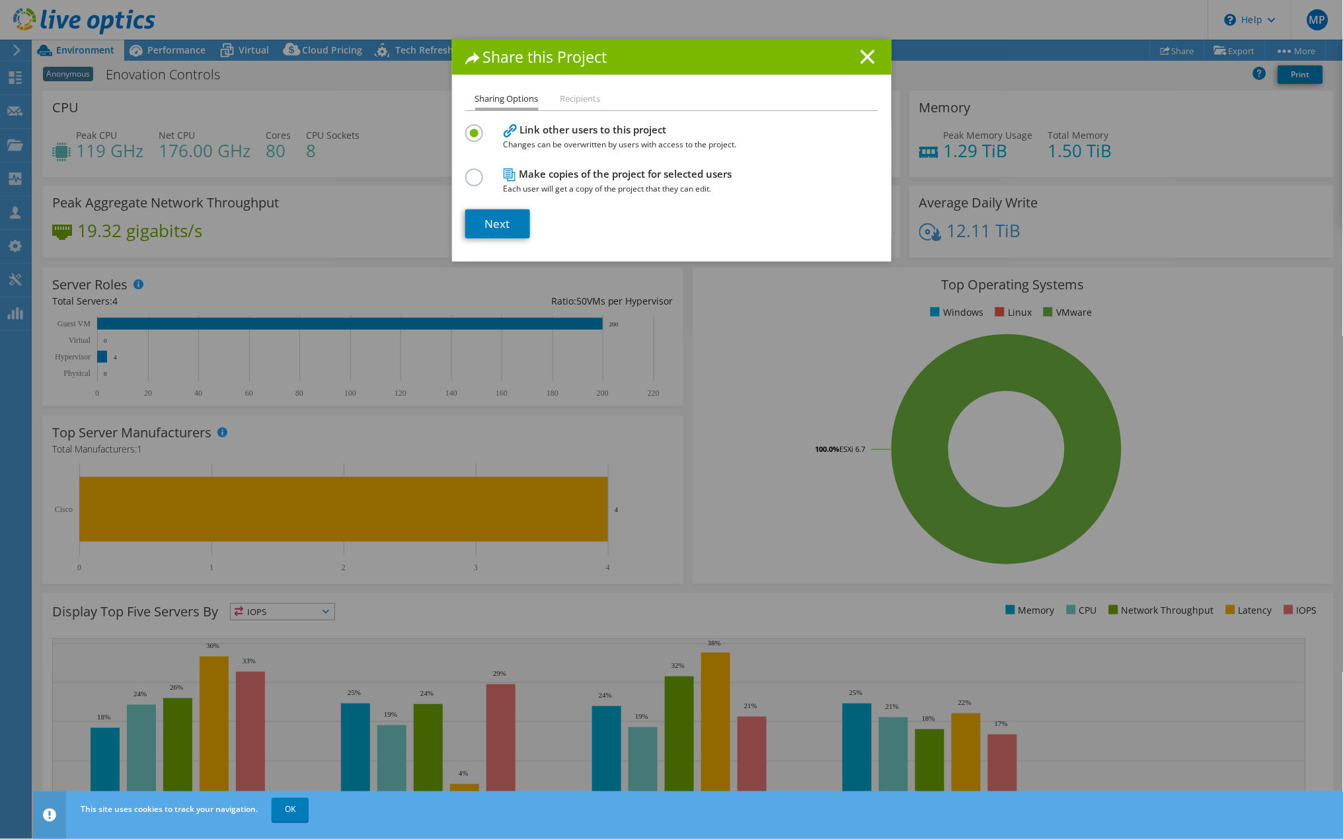
click at [862, 58] on line at bounding box center [867, 56] width 13 height 13
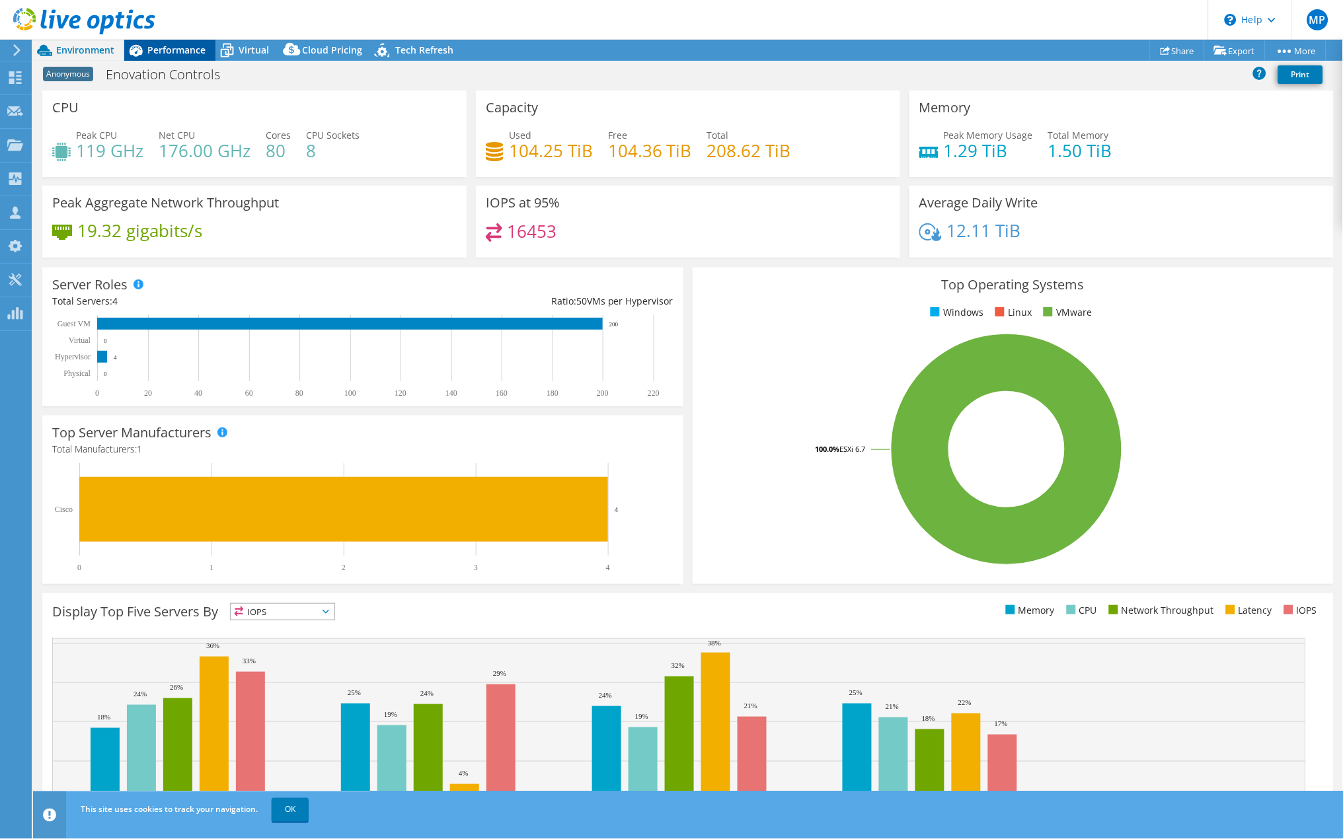
click at [186, 56] on span "Performance" at bounding box center [176, 50] width 58 height 13
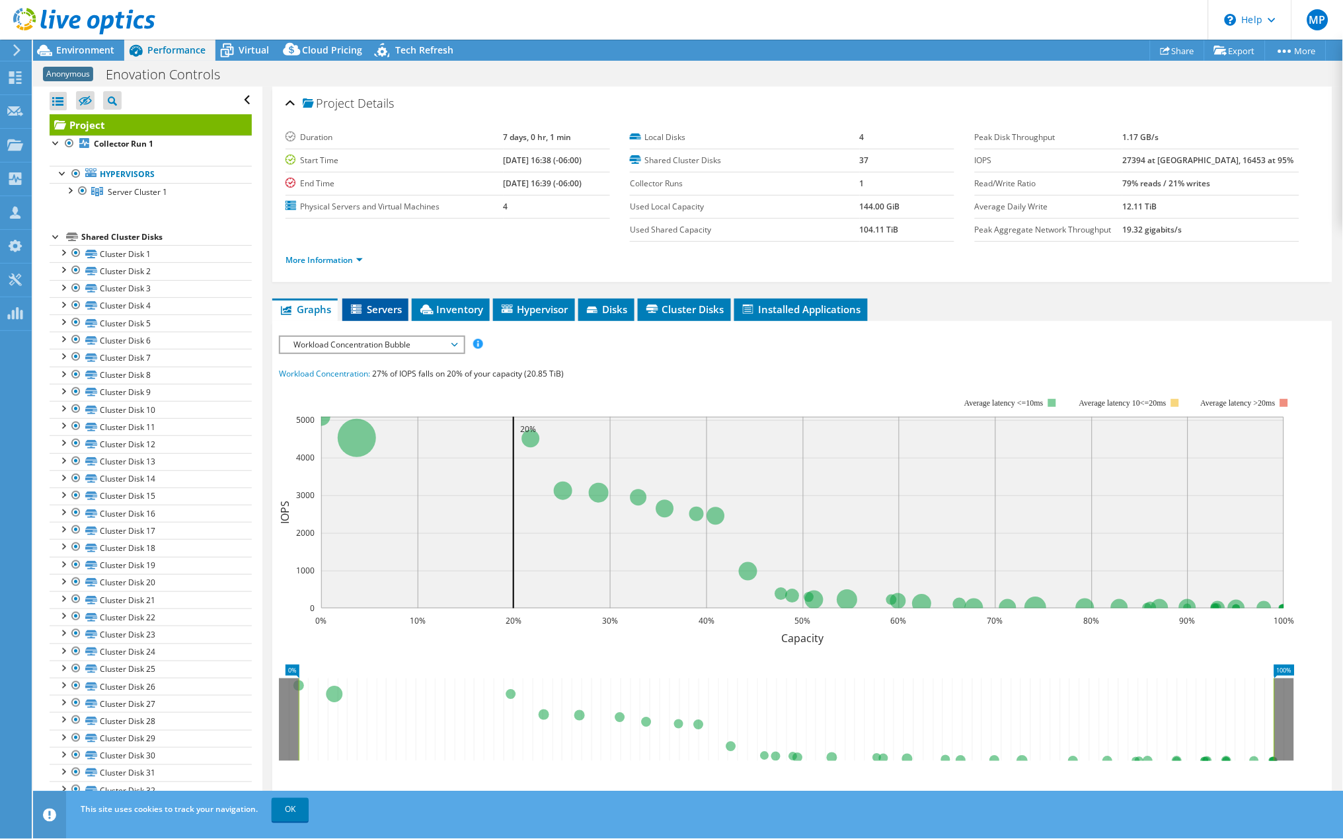
click at [388, 316] on span "Servers" at bounding box center [375, 309] width 53 height 13
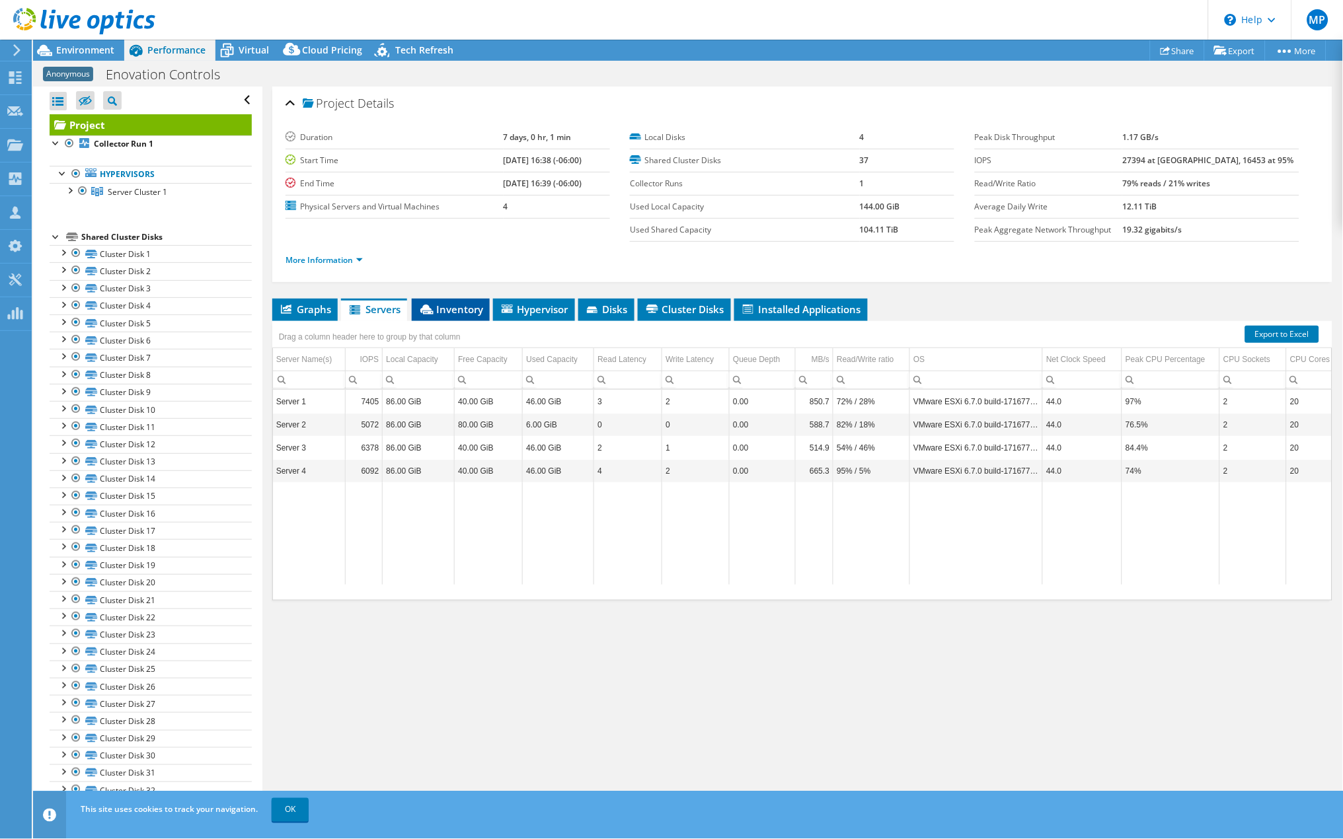
click at [459, 321] on li "Inventory" at bounding box center [451, 310] width 78 height 22
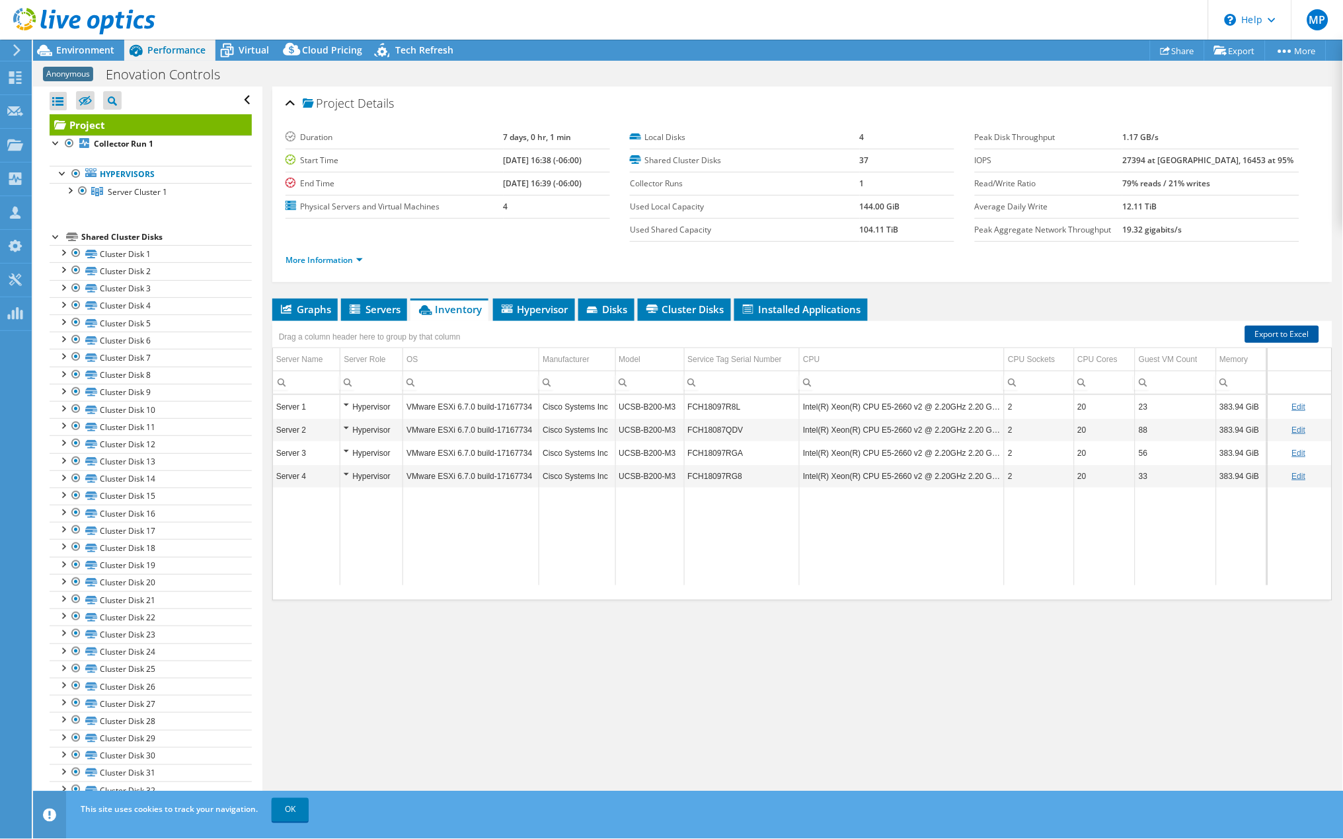
click at [1266, 335] on link "Export to Excel" at bounding box center [1282, 334] width 74 height 17
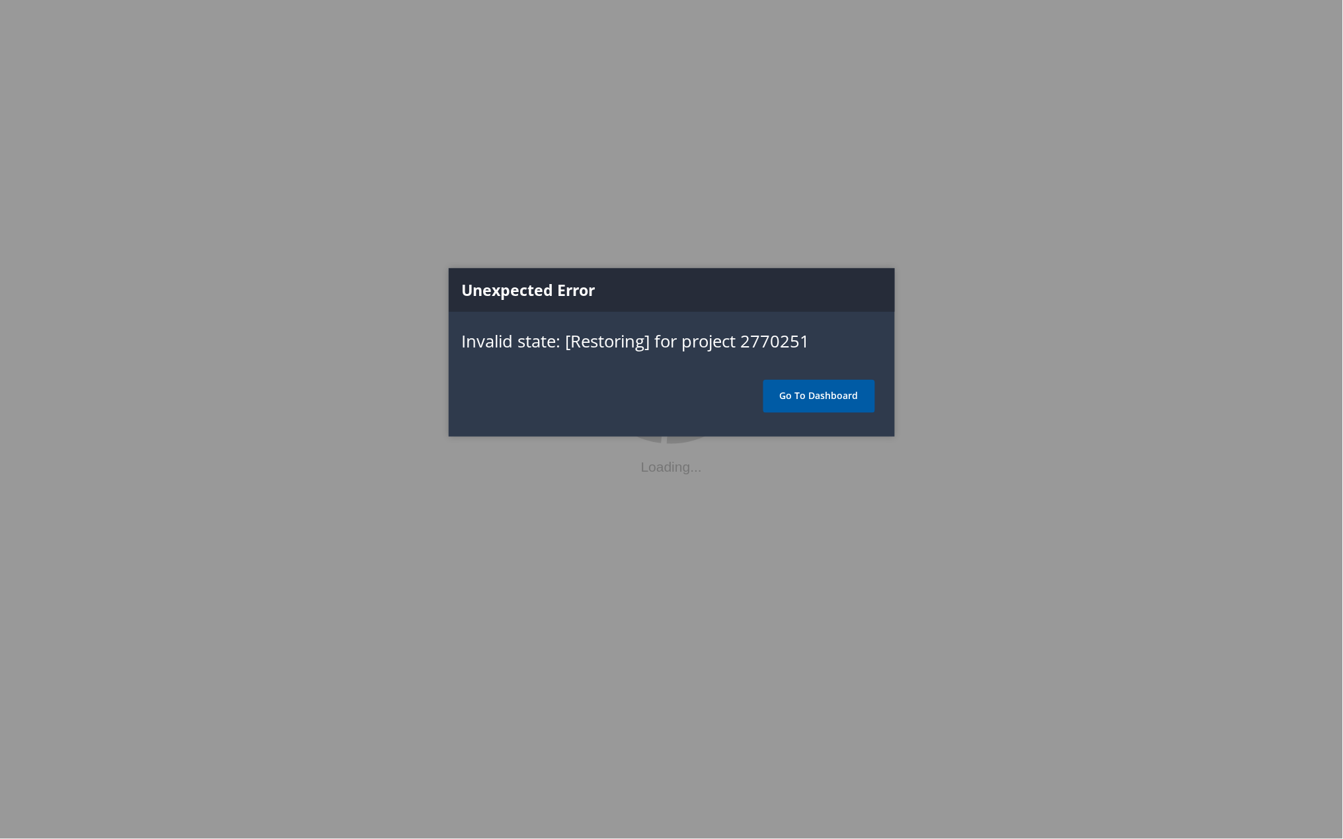
click at [824, 394] on link "Go To Dashboard" at bounding box center [819, 396] width 112 height 33
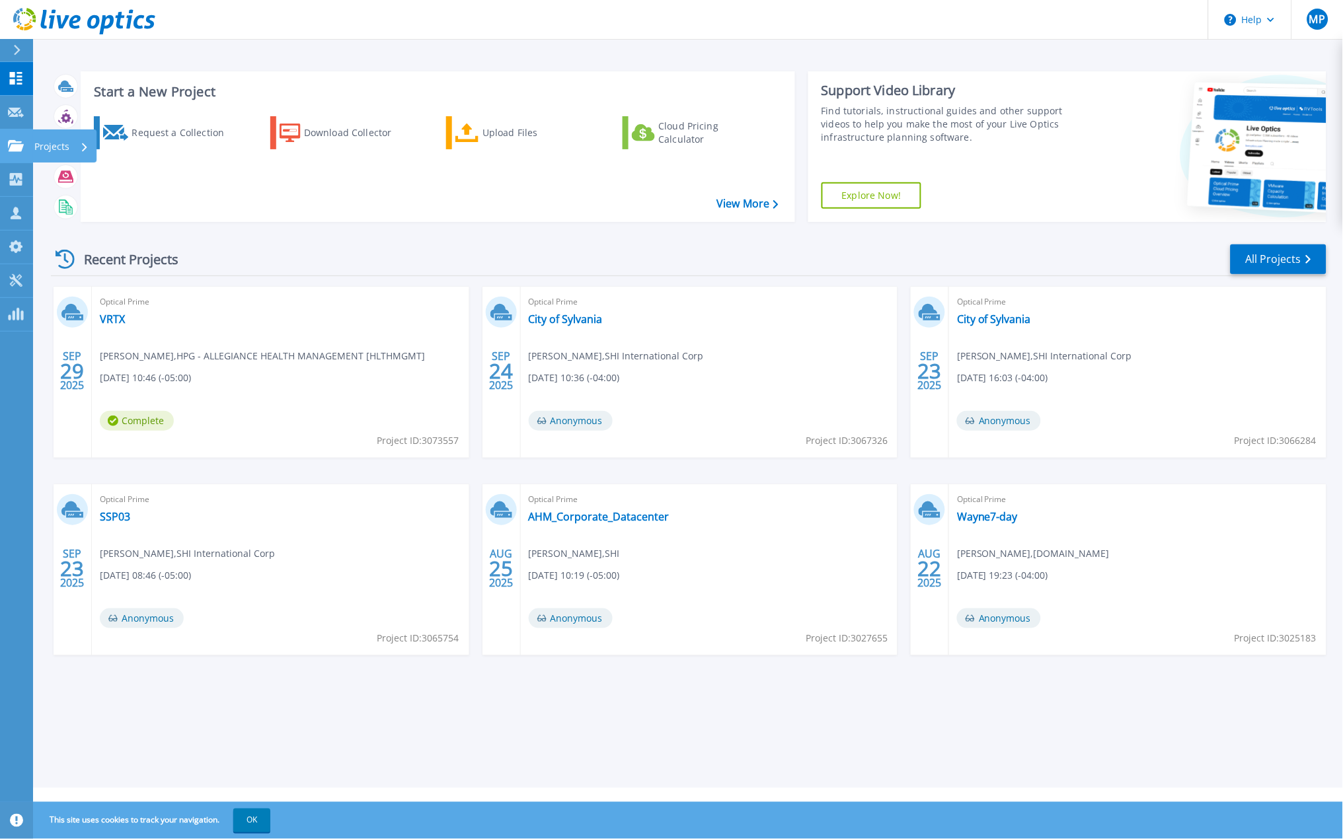
click at [65, 147] on p "Projects" at bounding box center [51, 147] width 35 height 34
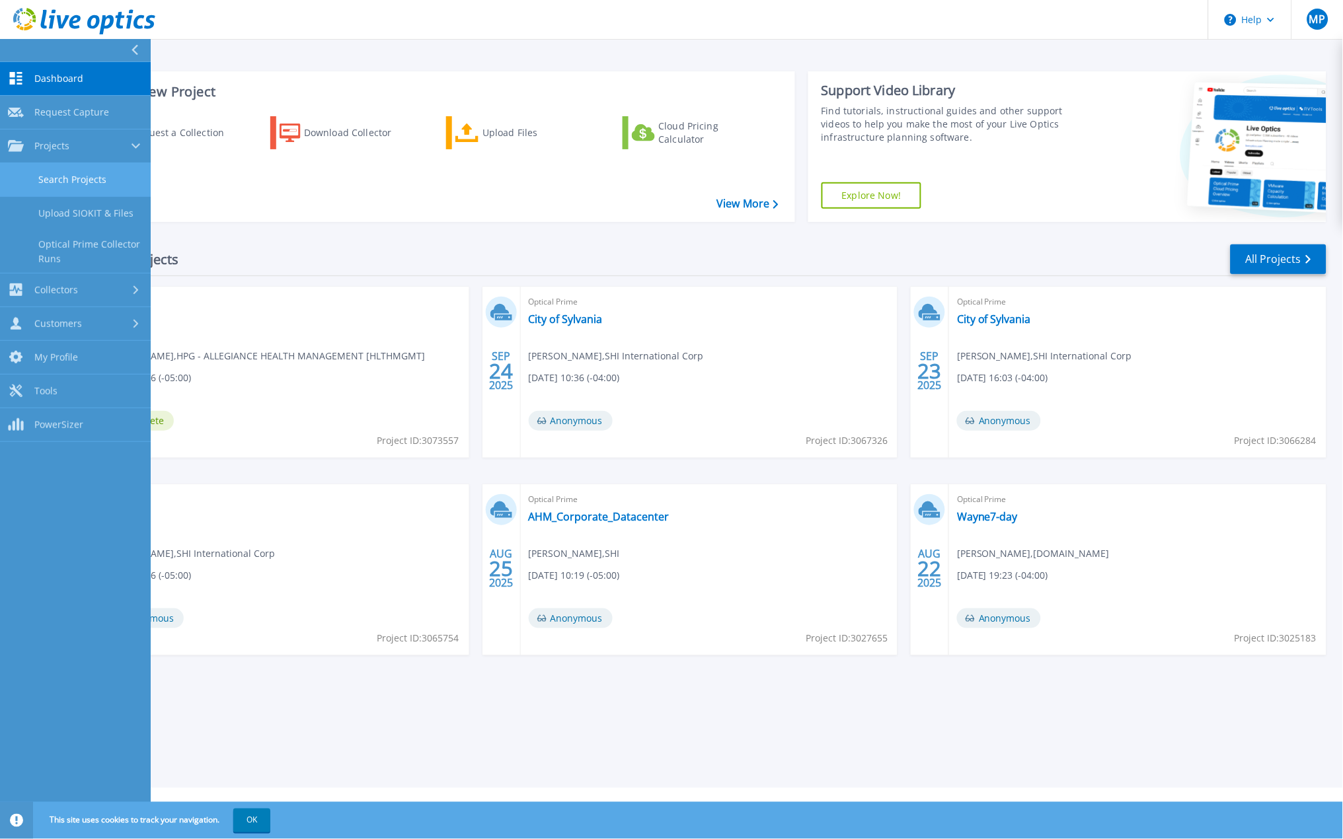
click at [76, 178] on link "Search Projects" at bounding box center [75, 180] width 151 height 34
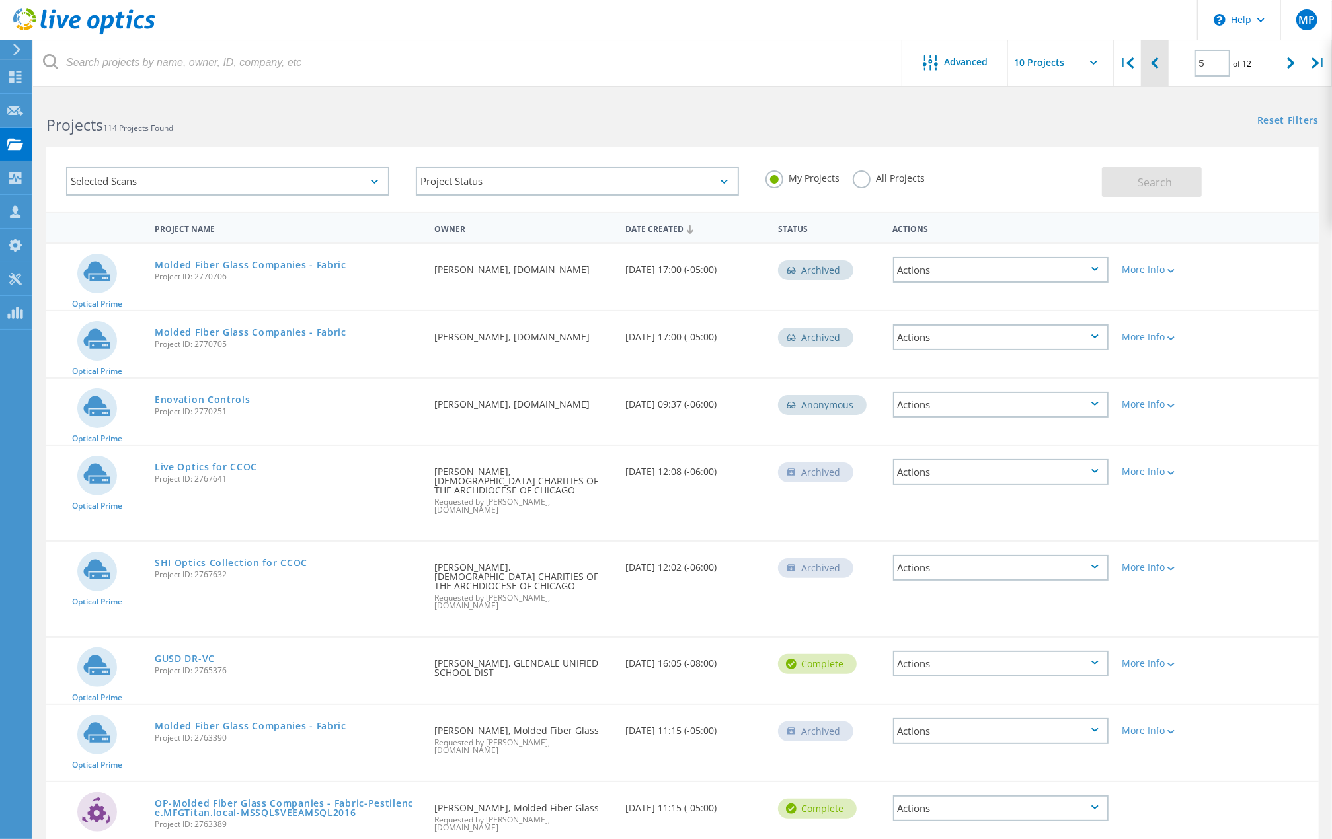
click at [1160, 65] on div at bounding box center [1154, 63] width 27 height 47
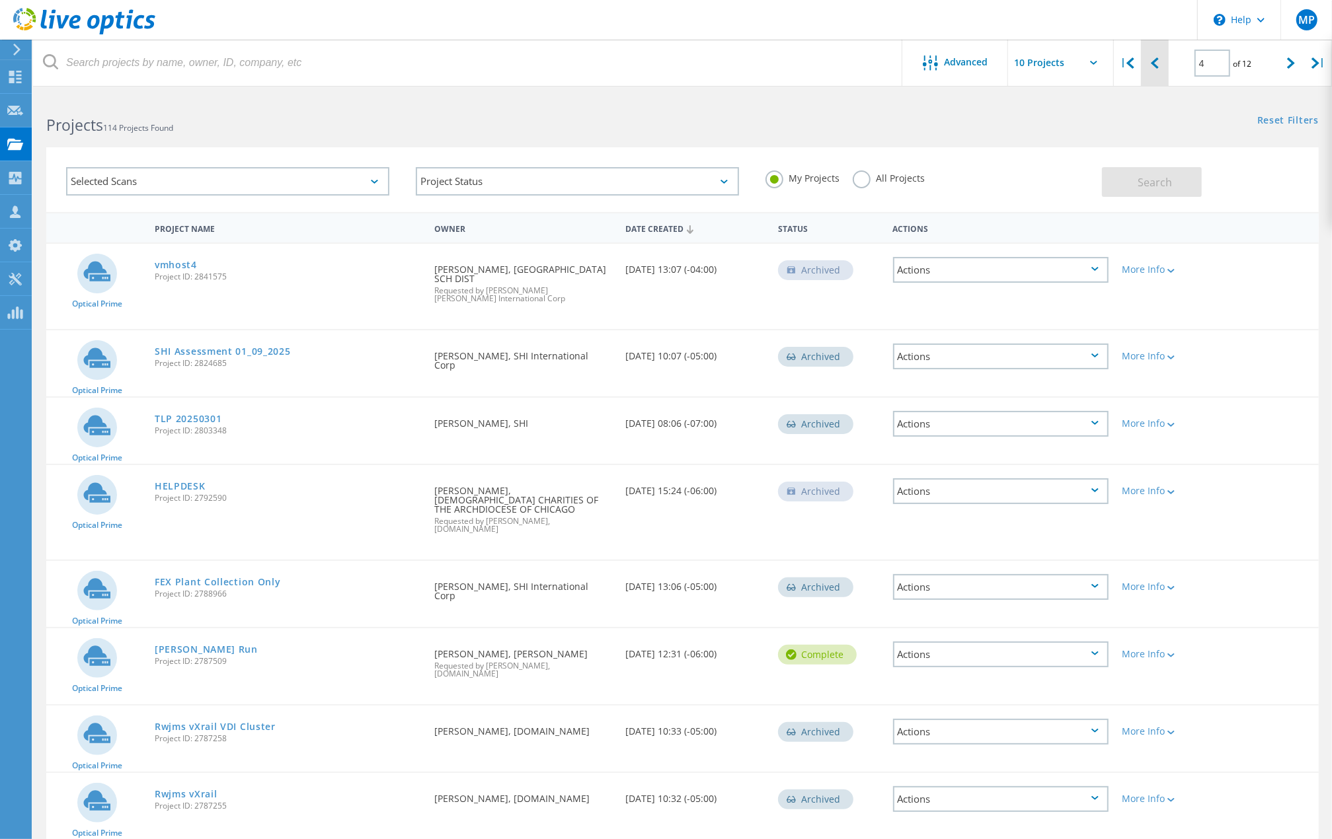
click at [1160, 65] on div at bounding box center [1154, 63] width 27 height 47
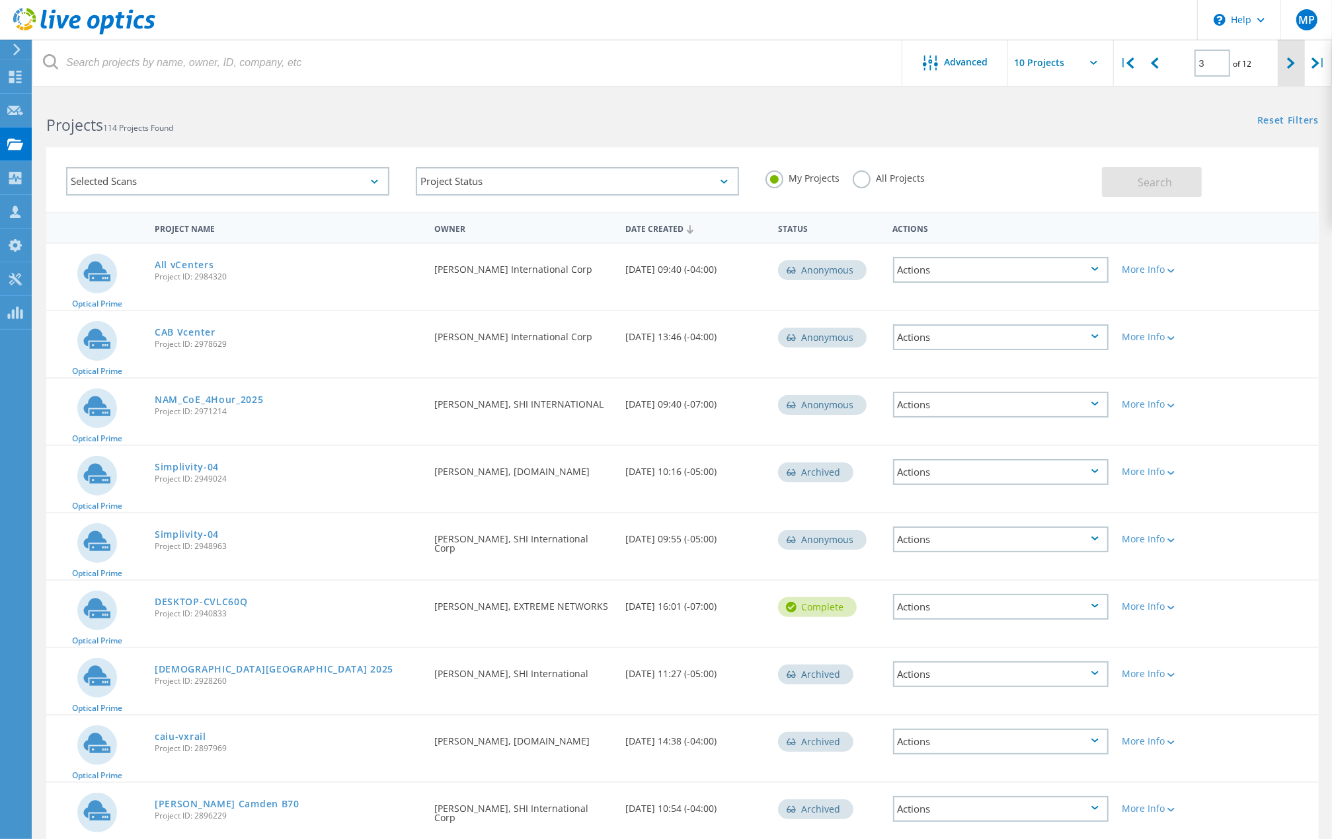
click at [1292, 65] on icon at bounding box center [1291, 62] width 8 height 11
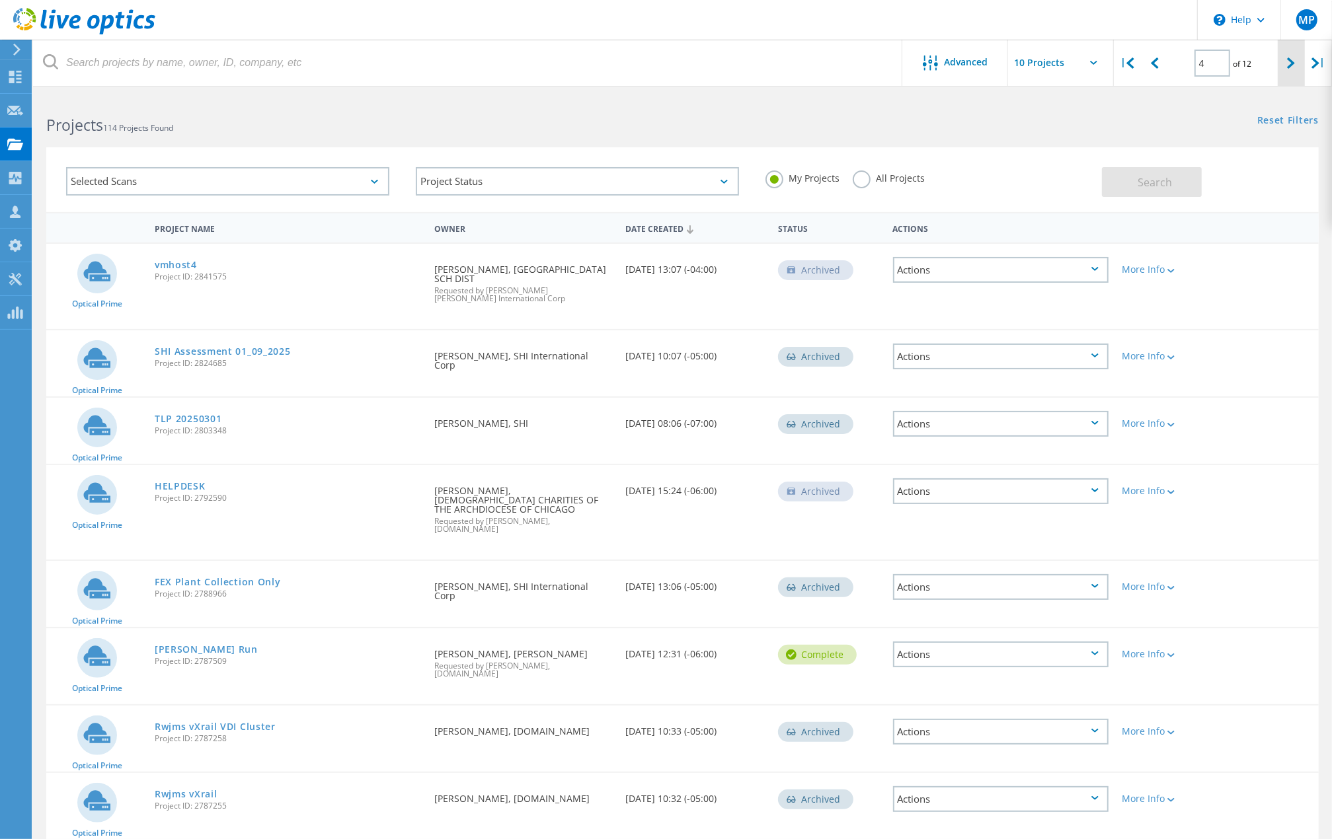
click at [1292, 65] on icon at bounding box center [1291, 62] width 8 height 11
type input "5"
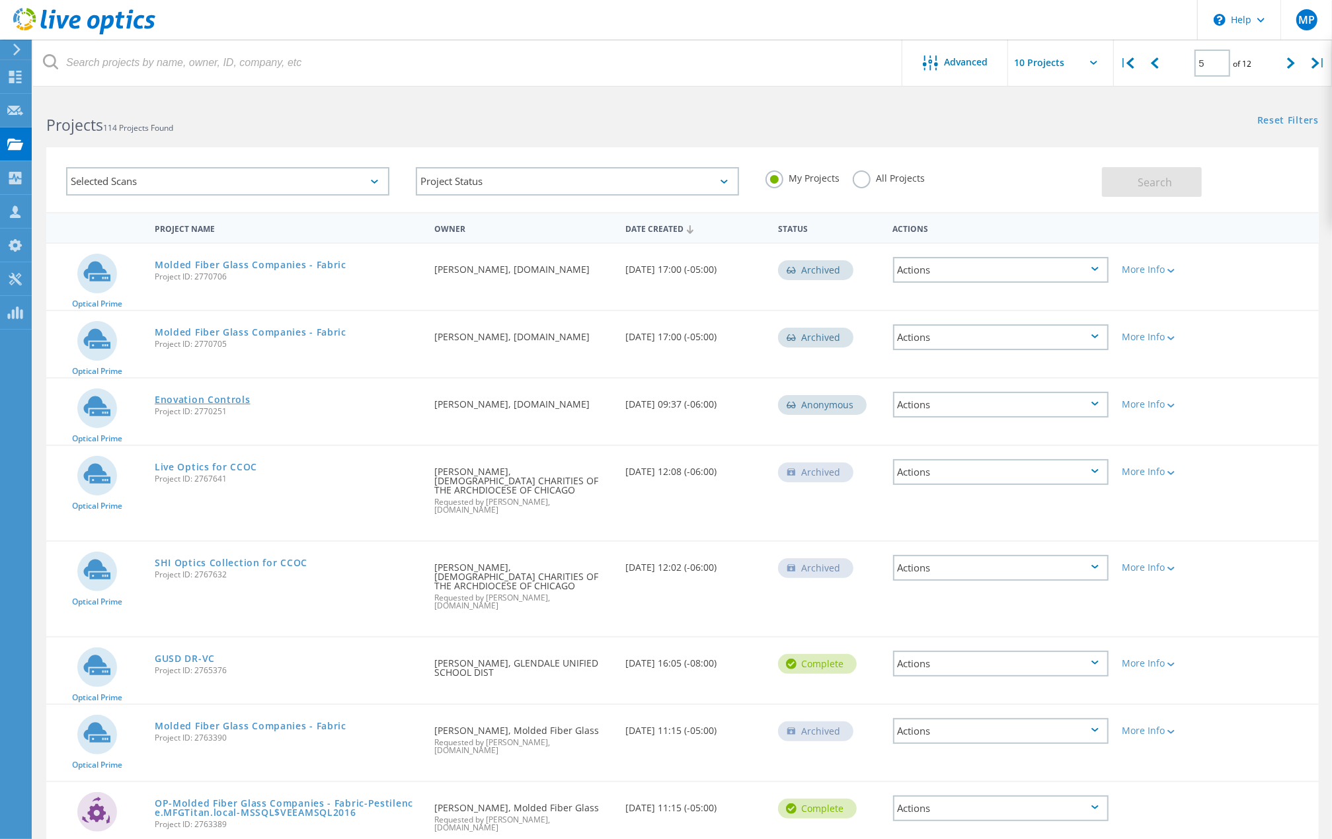
click at [228, 397] on link "Enovation Controls" at bounding box center [203, 399] width 96 height 9
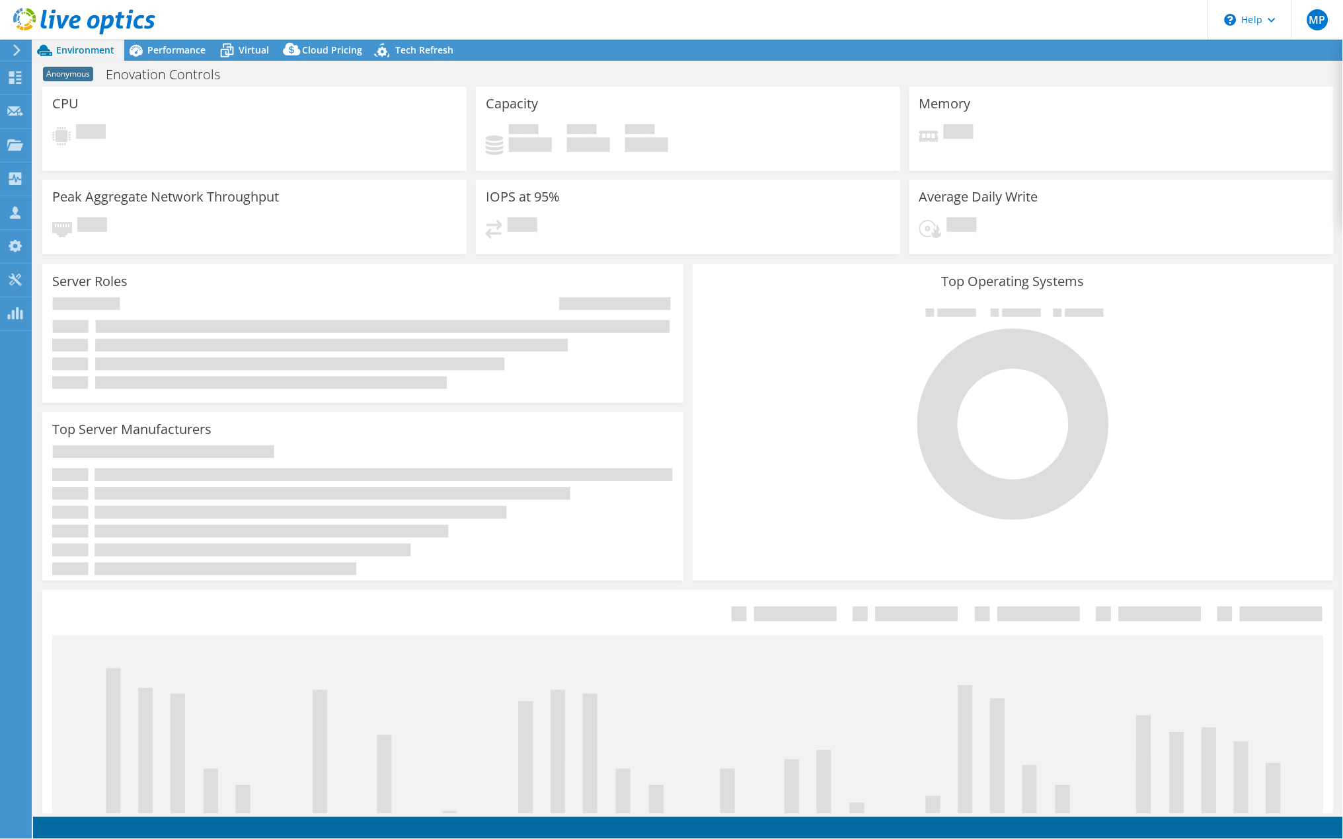
select select "USD"
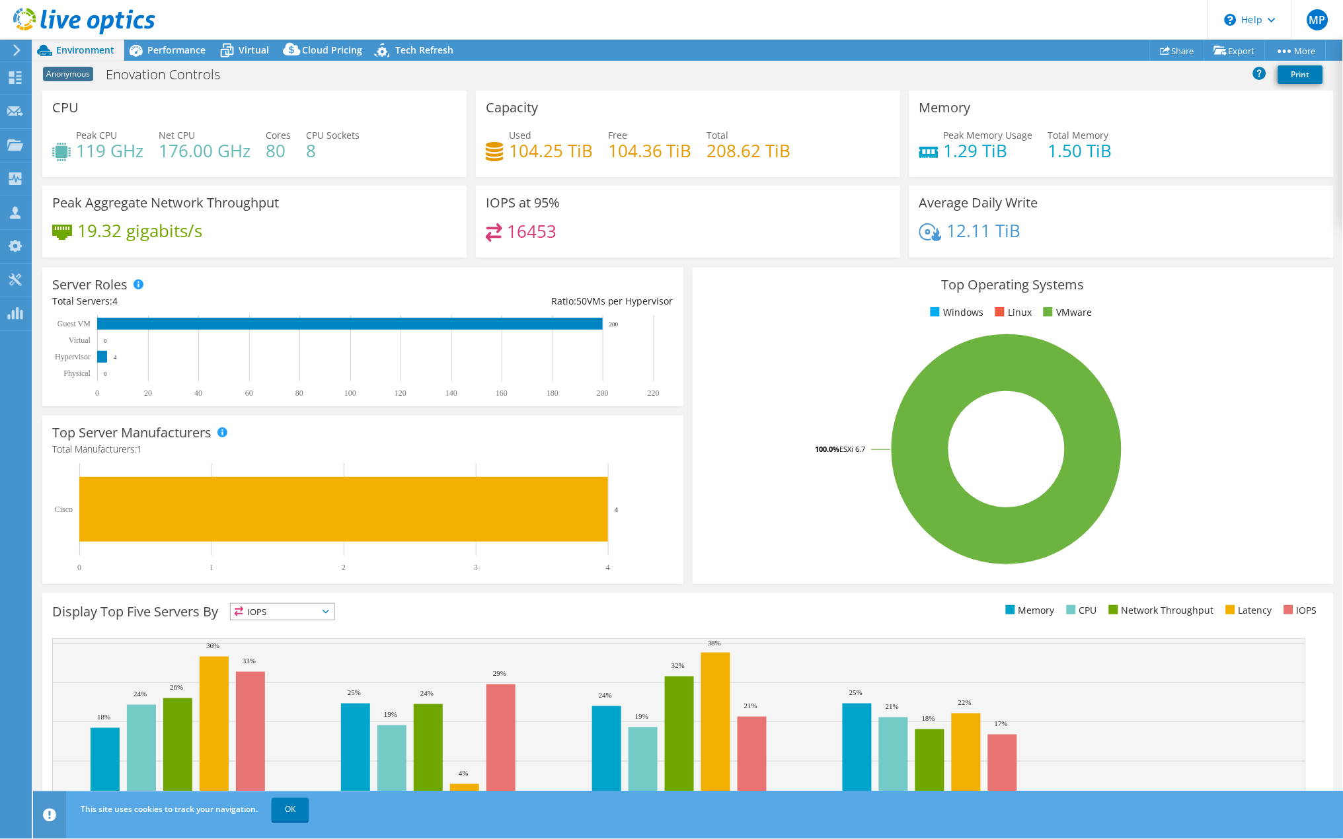
click at [1119, 91] on div "Memory Peak Memory Usage 1.29 TiB Total Memory 1.50 TiB" at bounding box center [1121, 134] width 424 height 87
click at [178, 54] on span "Performance" at bounding box center [176, 50] width 58 height 13
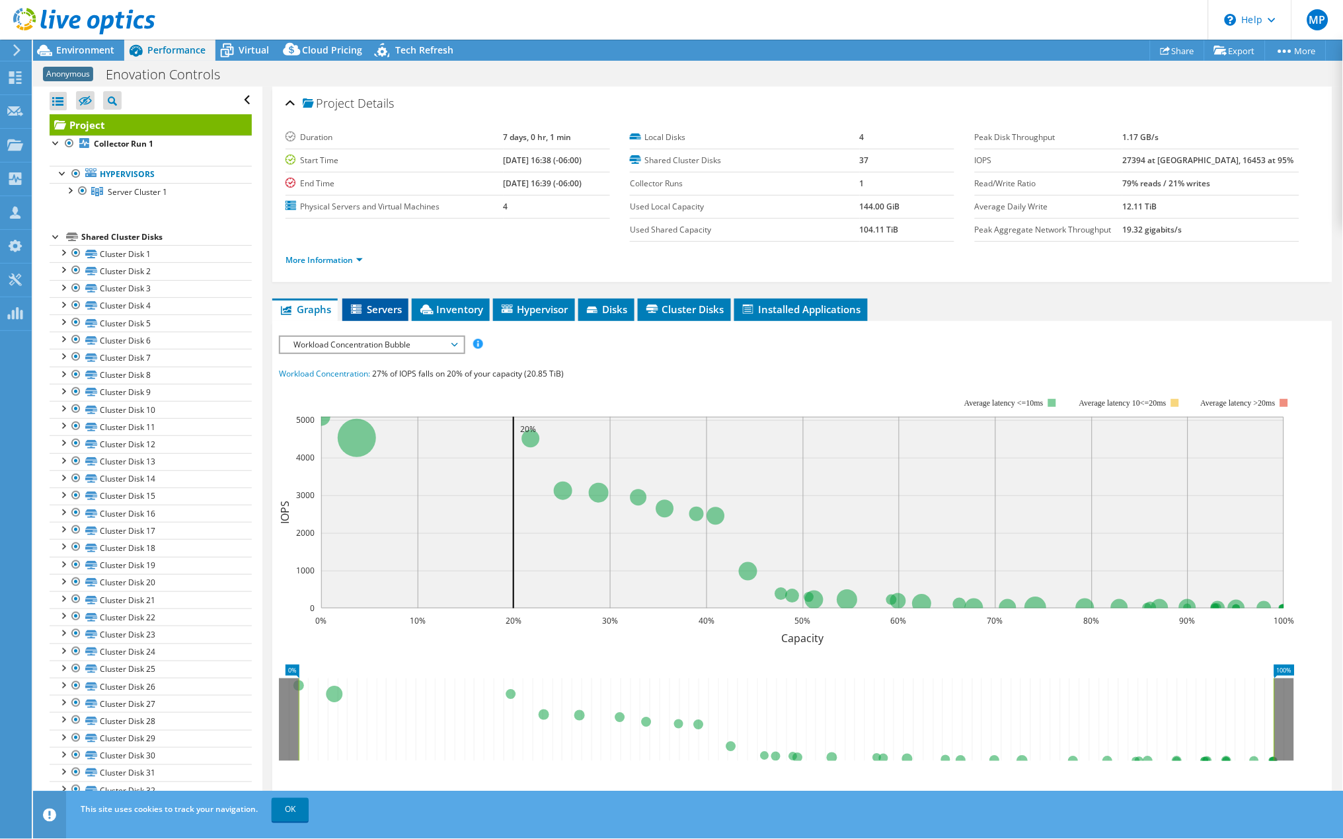
click at [380, 312] on span "Servers" at bounding box center [375, 309] width 53 height 13
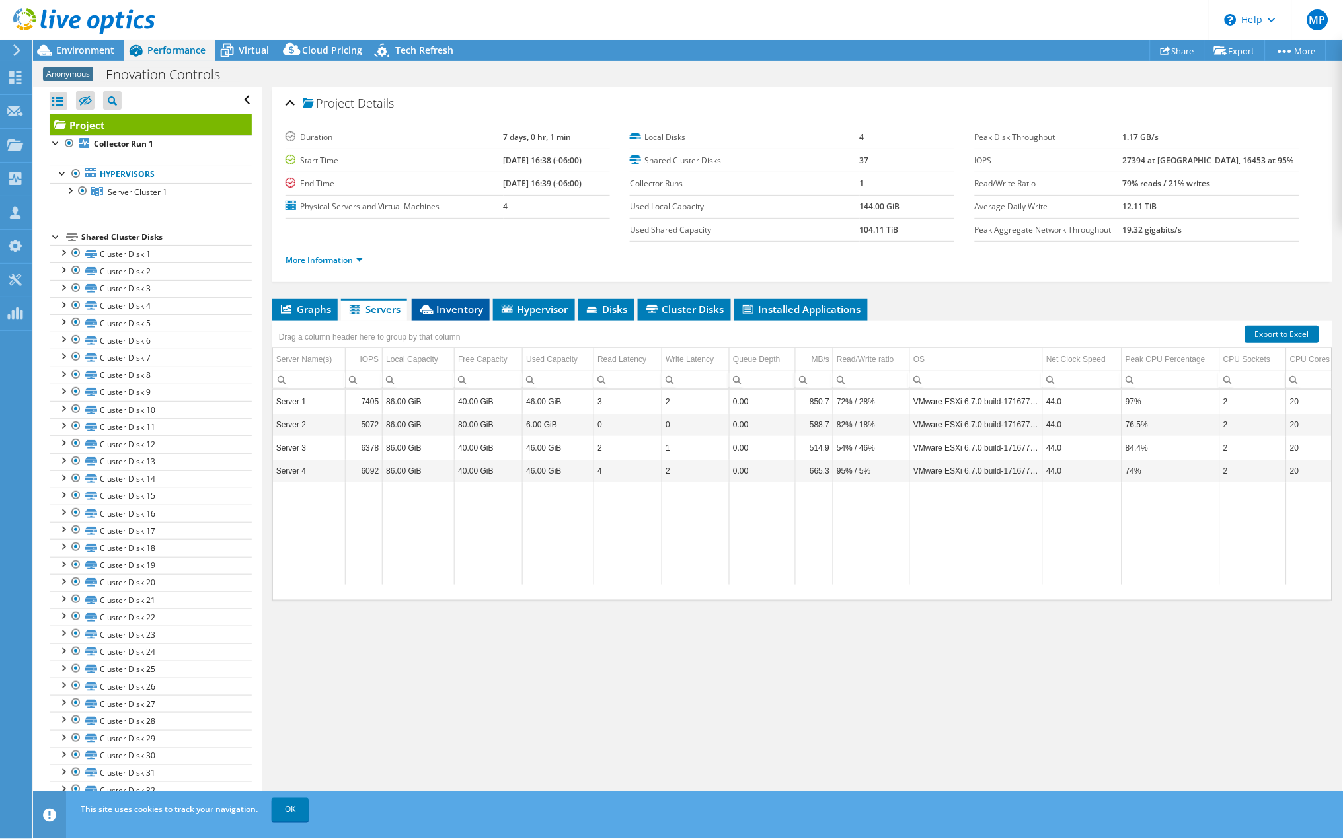
click at [464, 316] on span "Inventory" at bounding box center [450, 309] width 65 height 13
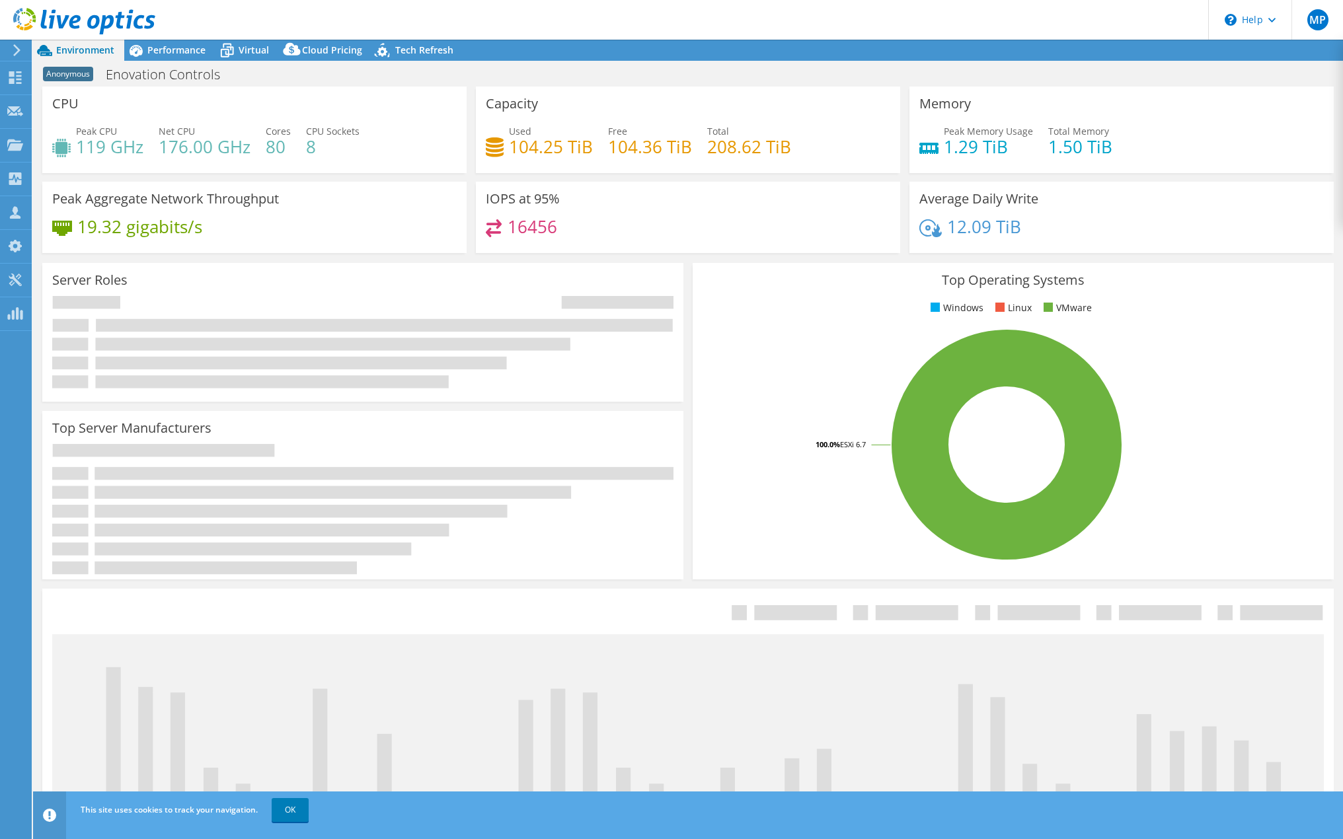
select select "USD"
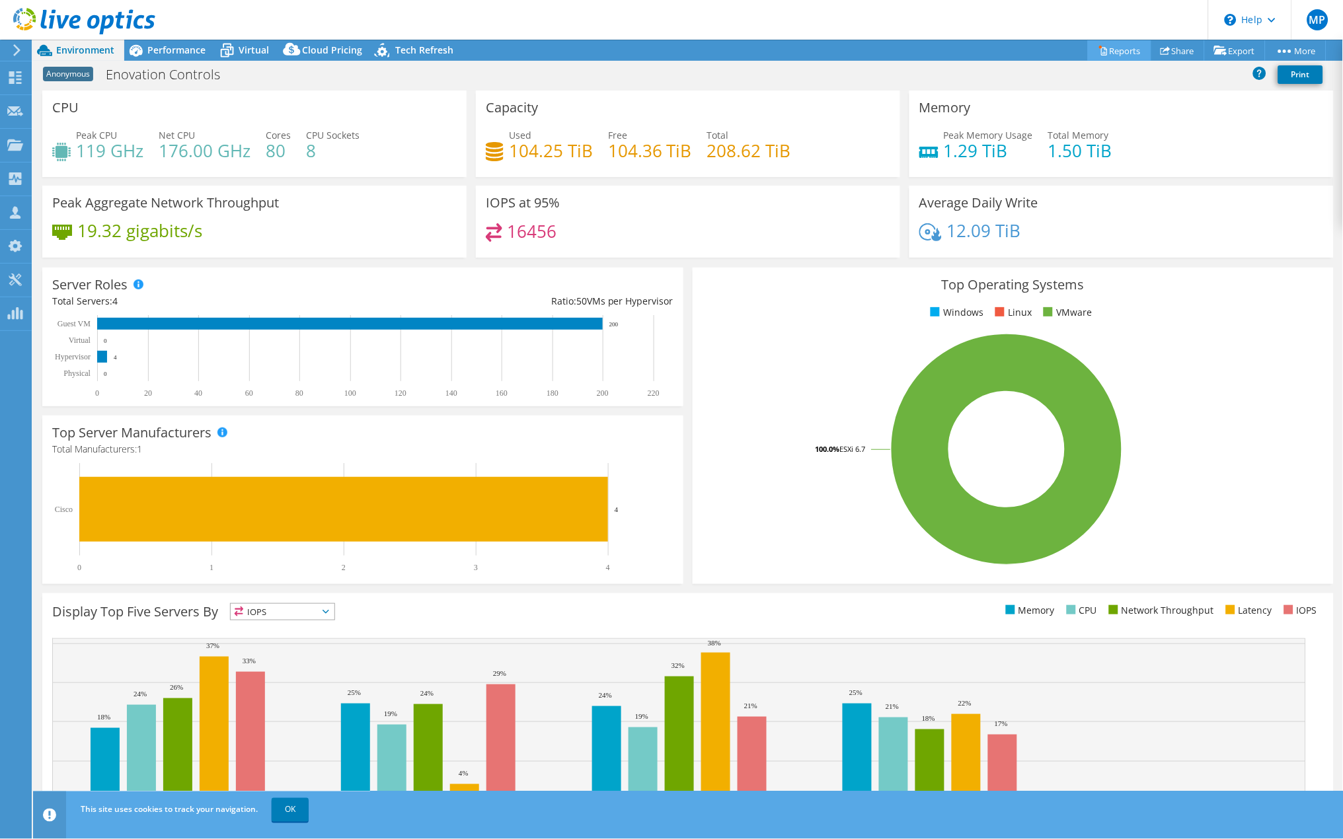
click at [1125, 51] on link "Reports" at bounding box center [1119, 50] width 63 height 20
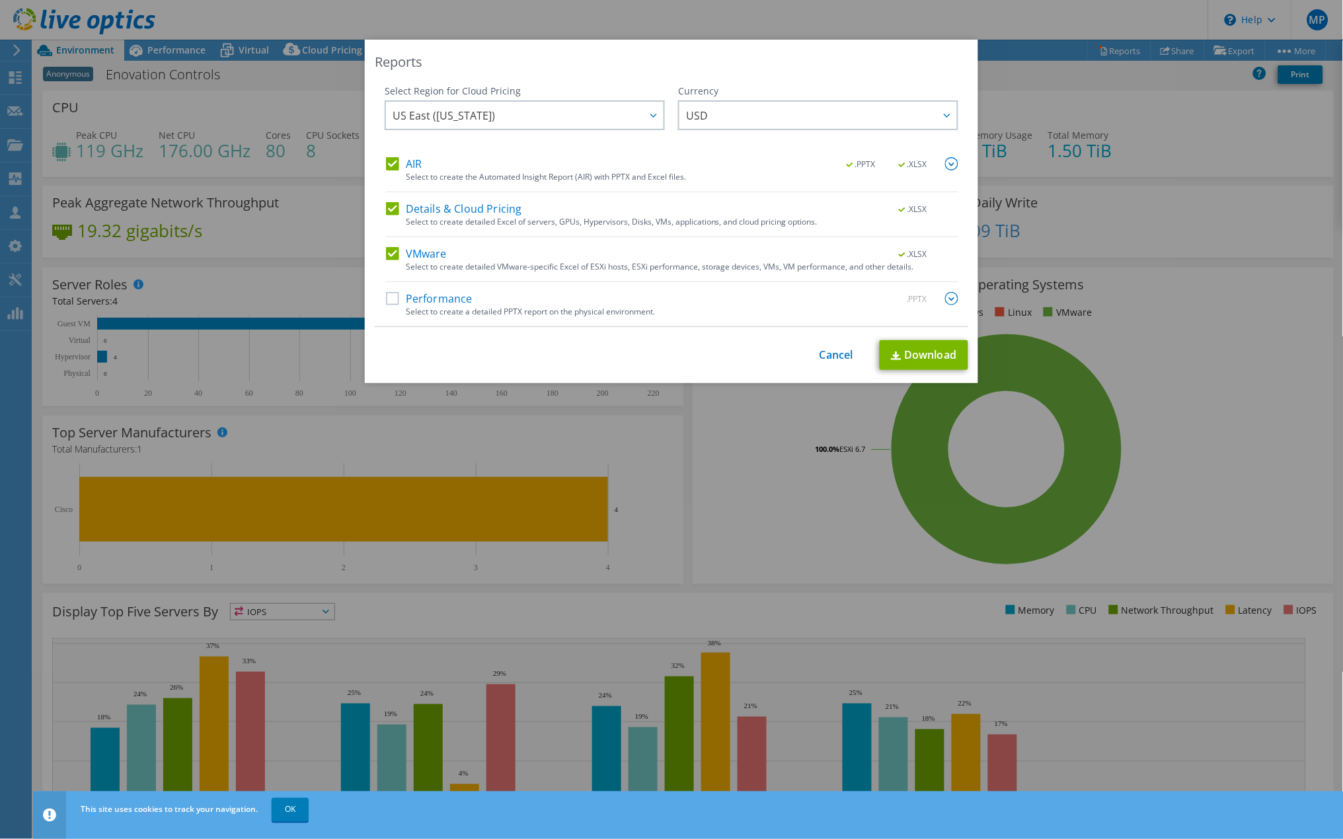
click at [388, 297] on label "Performance" at bounding box center [429, 298] width 87 height 13
click at [0, 0] on input "Performance" at bounding box center [0, 0] width 0 height 0
click at [892, 295] on span ".PPTX" at bounding box center [913, 299] width 50 height 9
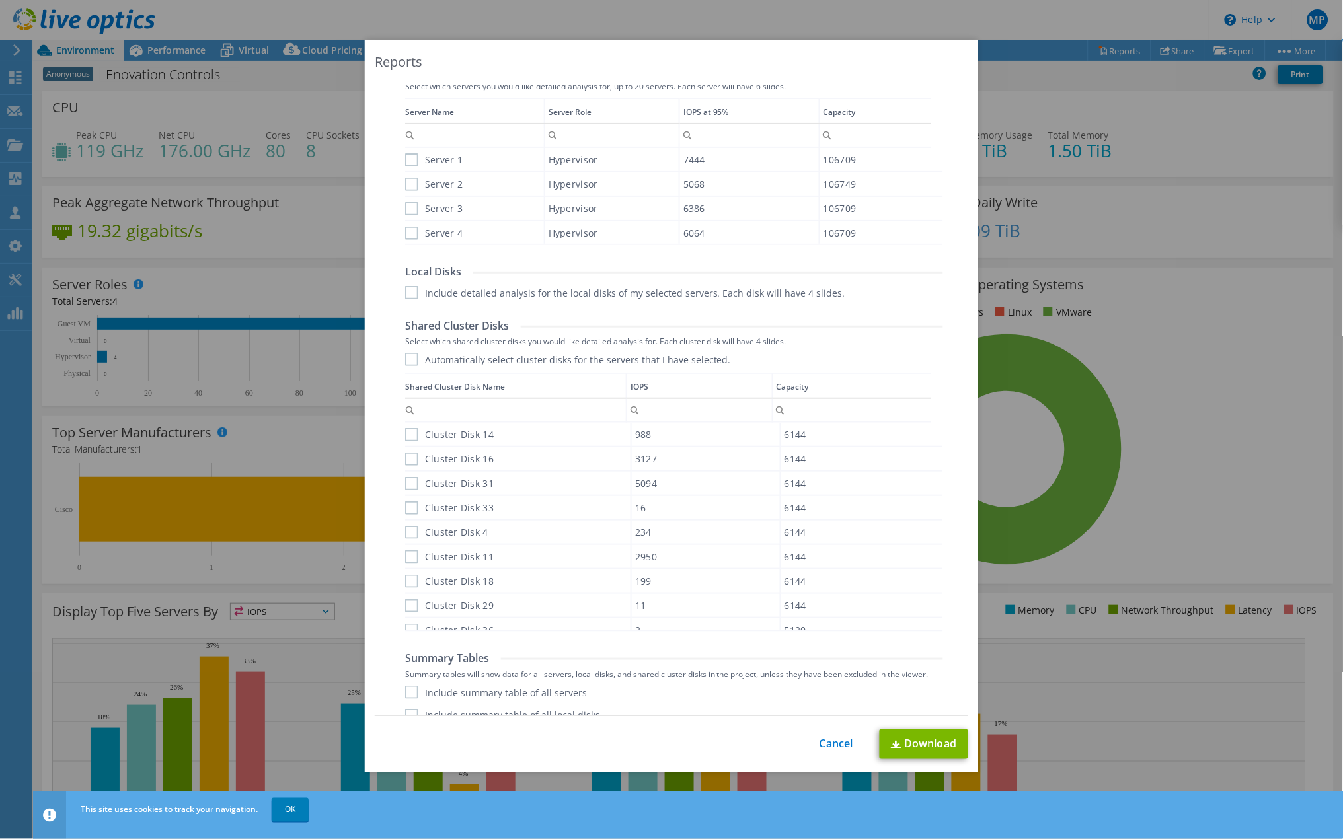
scroll to position [505, 0]
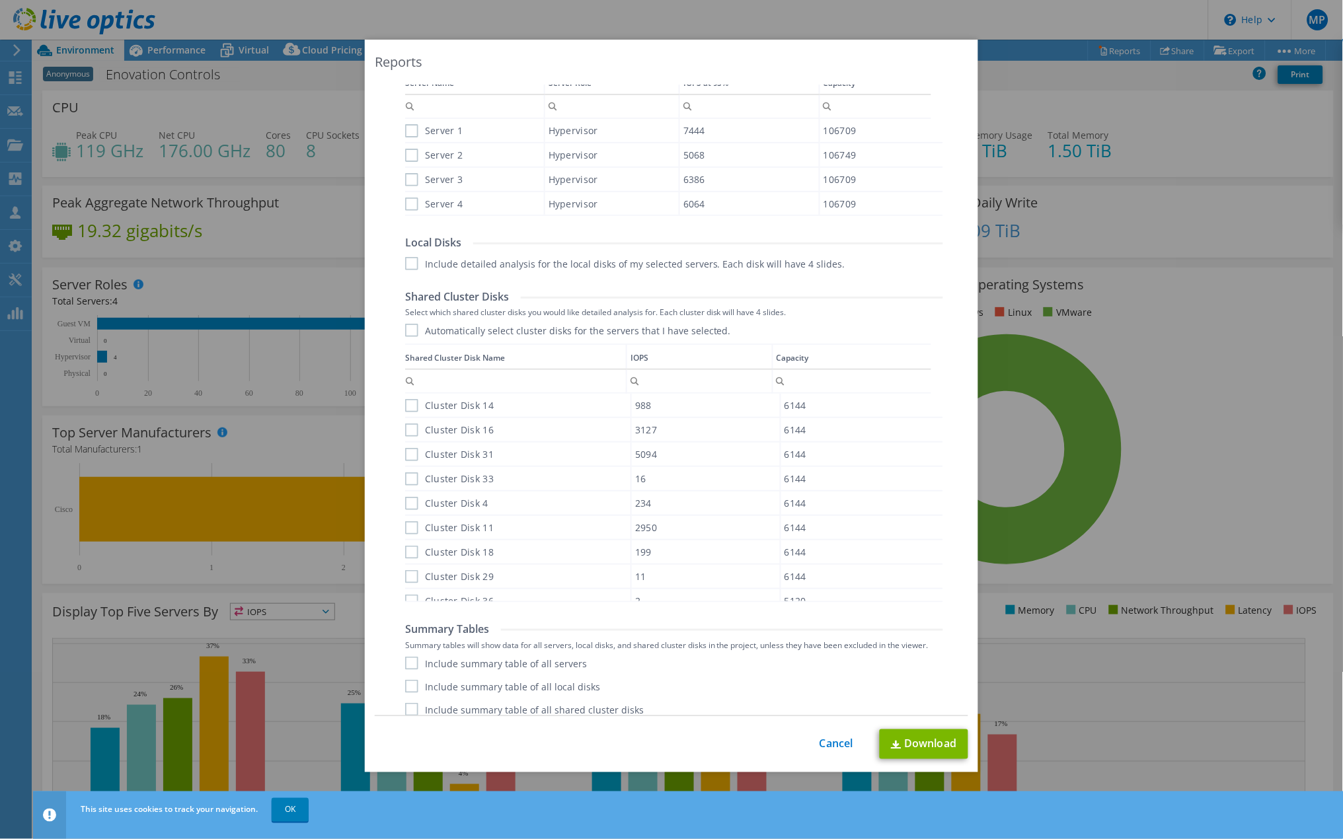
click at [408, 657] on label "Include summary table of all servers" at bounding box center [496, 663] width 182 height 13
click at [0, 0] on input "Include summary table of all servers" at bounding box center [0, 0] width 0 height 0
click at [406, 681] on label "Include summary table of all local disks" at bounding box center [502, 686] width 195 height 13
click at [0, 0] on input "Include summary table of all local disks" at bounding box center [0, 0] width 0 height 0
click at [406, 703] on label "Include summary table of all shared cluster disks" at bounding box center [524, 709] width 239 height 13
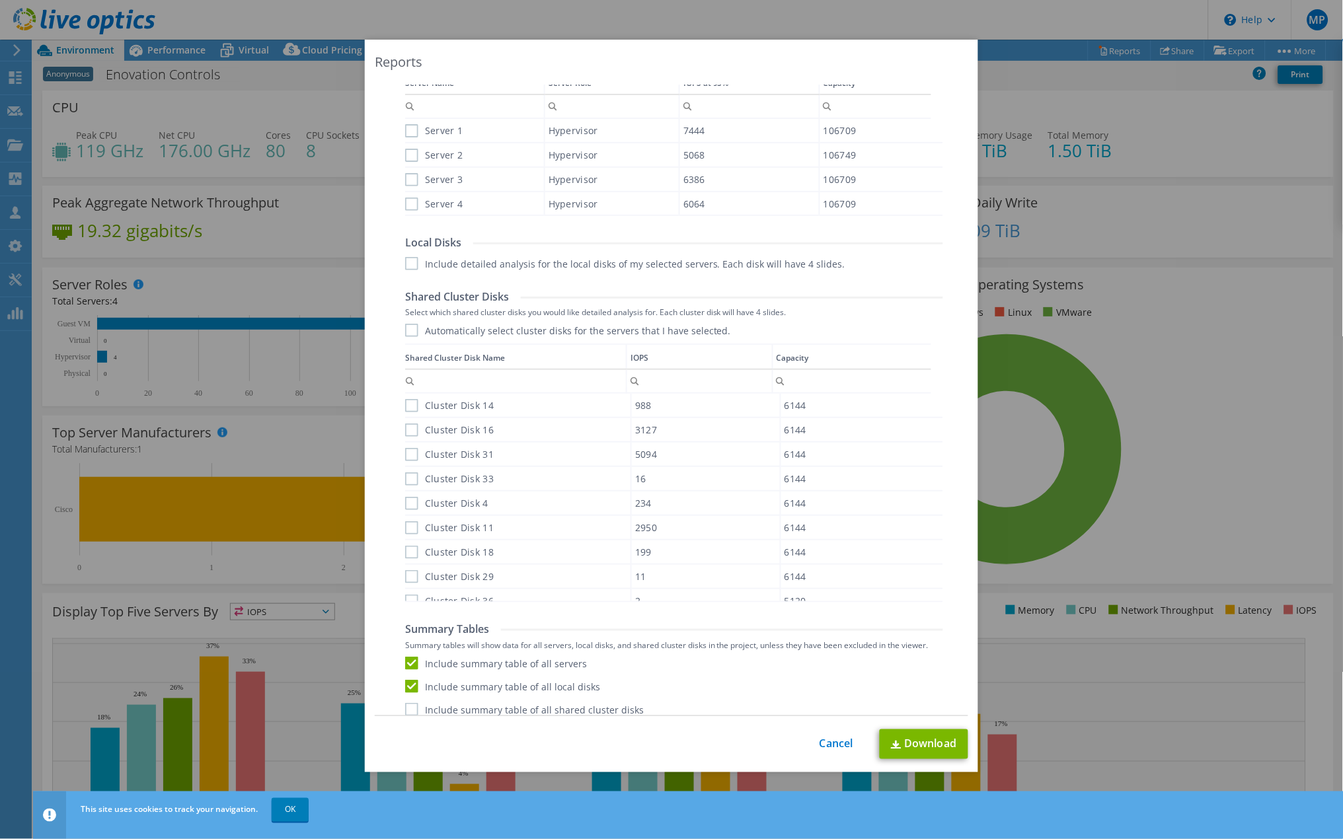
click at [0, 0] on input "Include summary table of all shared cluster disks" at bounding box center [0, 0] width 0 height 0
click at [935, 749] on link "Download" at bounding box center [924, 745] width 89 height 30
click at [821, 745] on link "Cancel" at bounding box center [836, 744] width 34 height 13
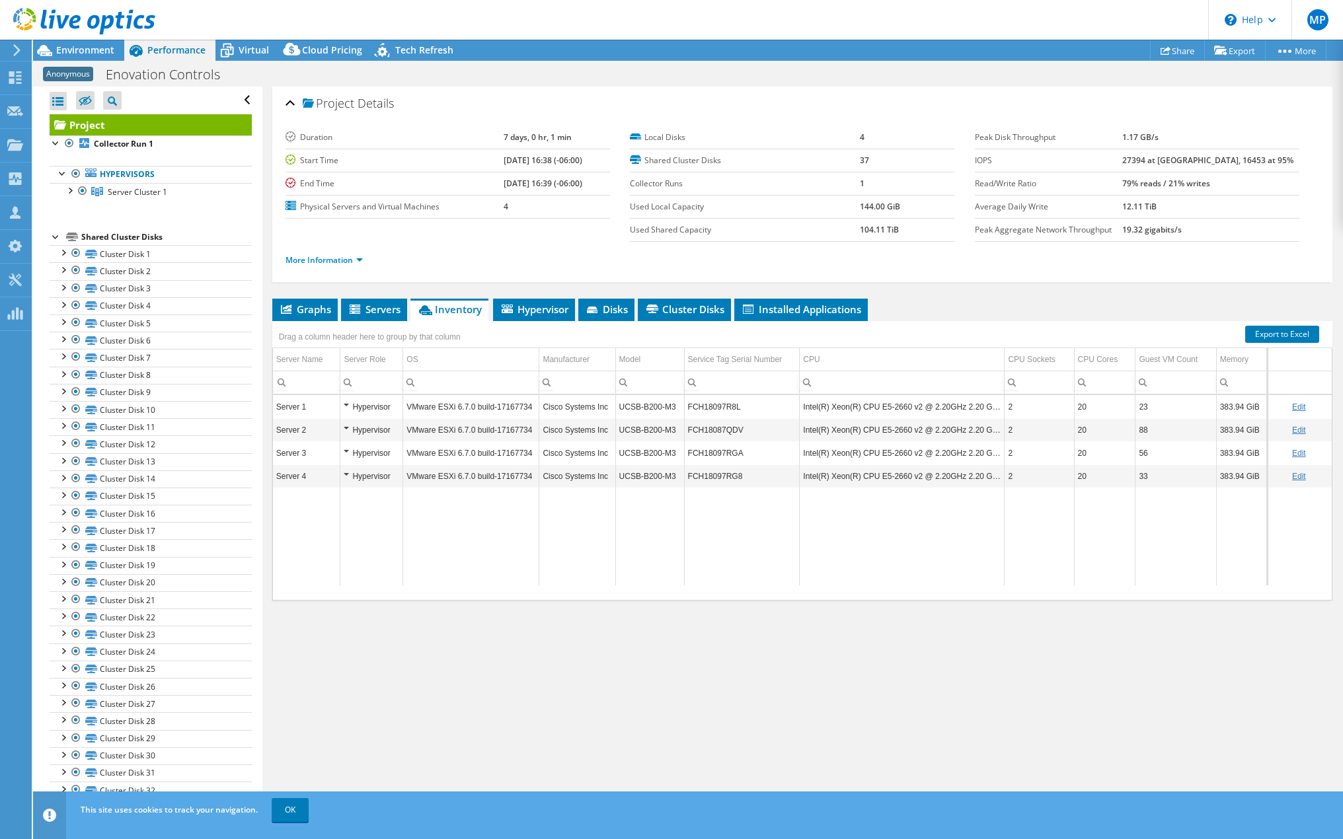
select select "USD"
click at [385, 316] on span "Servers" at bounding box center [374, 309] width 53 height 13
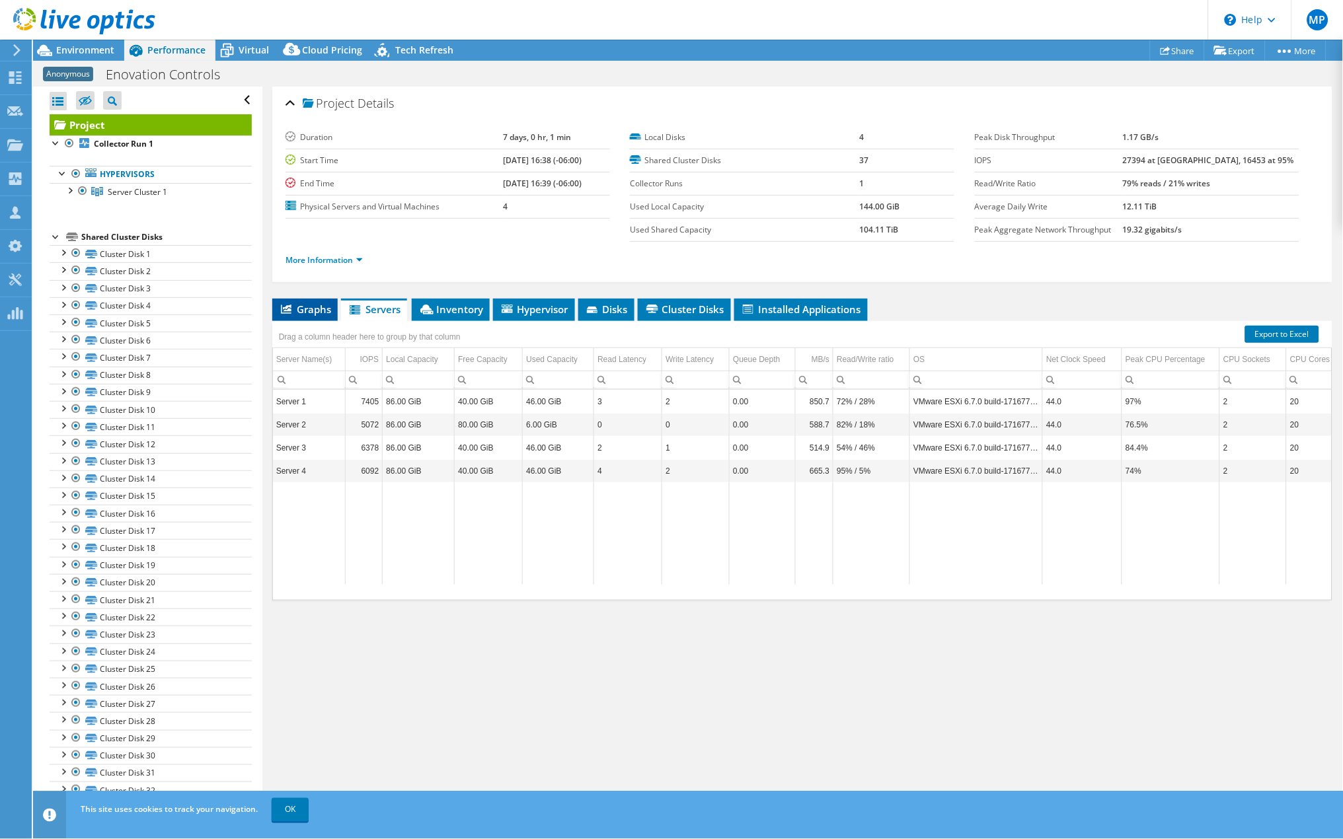
click at [311, 316] on span "Graphs" at bounding box center [305, 309] width 52 height 13
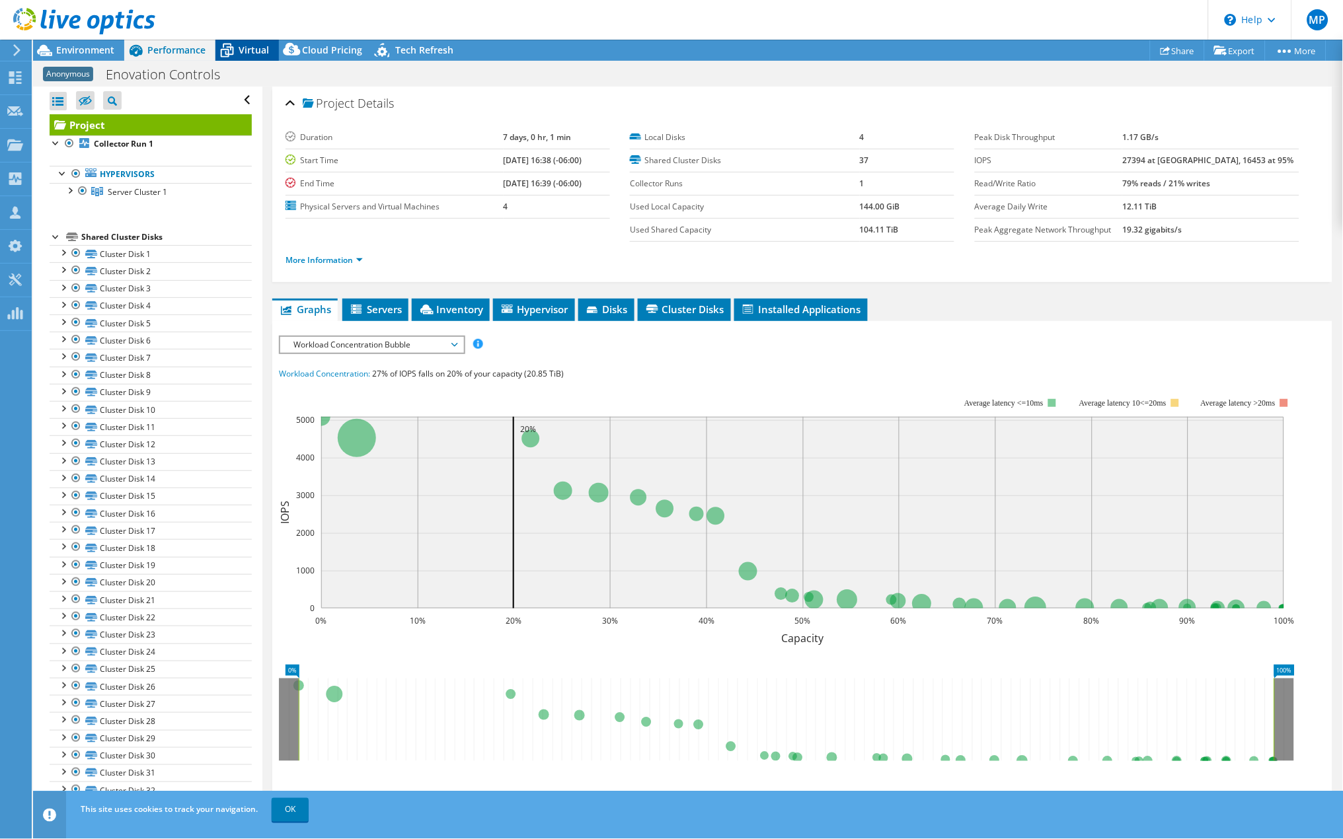
click at [258, 47] on span "Virtual" at bounding box center [254, 50] width 30 height 13
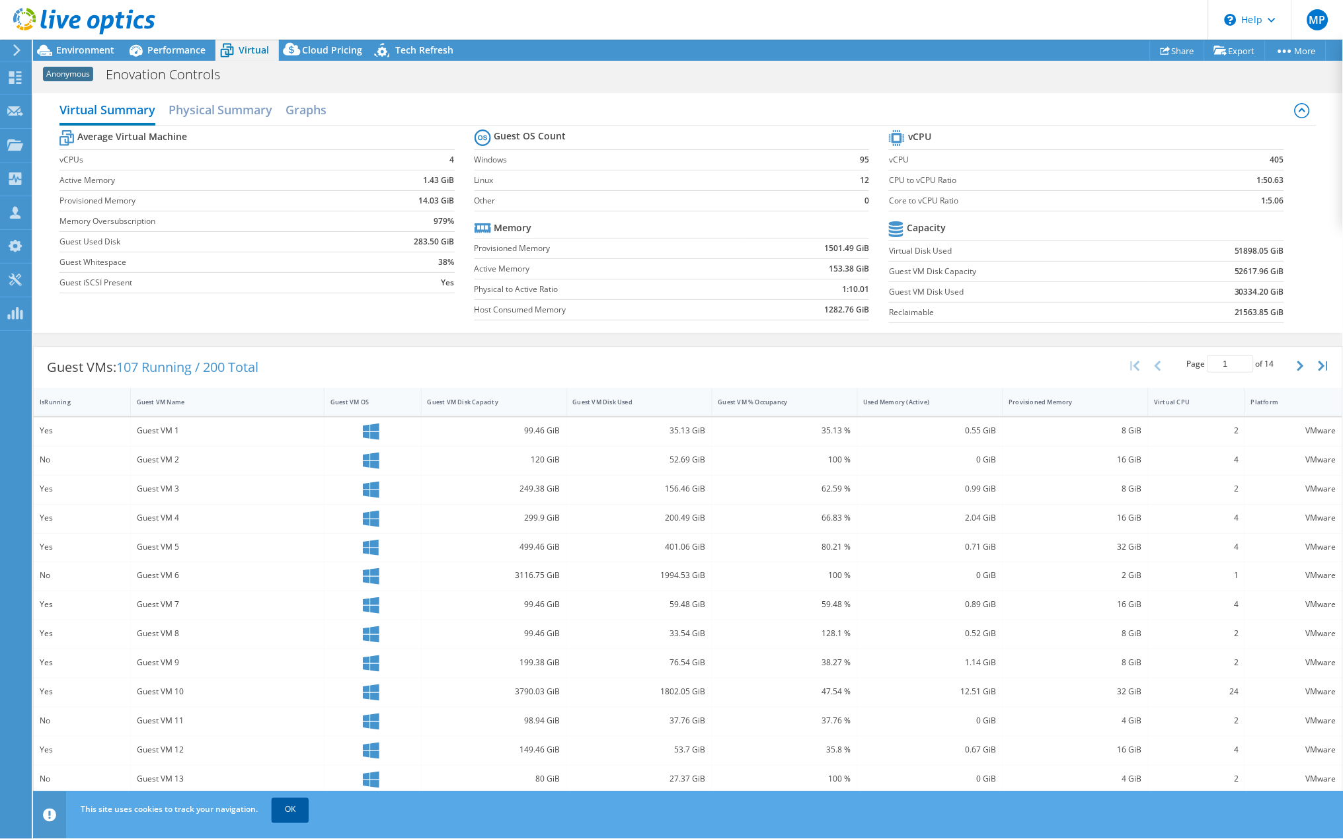
click at [296, 805] on link "OK" at bounding box center [290, 810] width 37 height 24
